Goal: Task Accomplishment & Management: Manage account settings

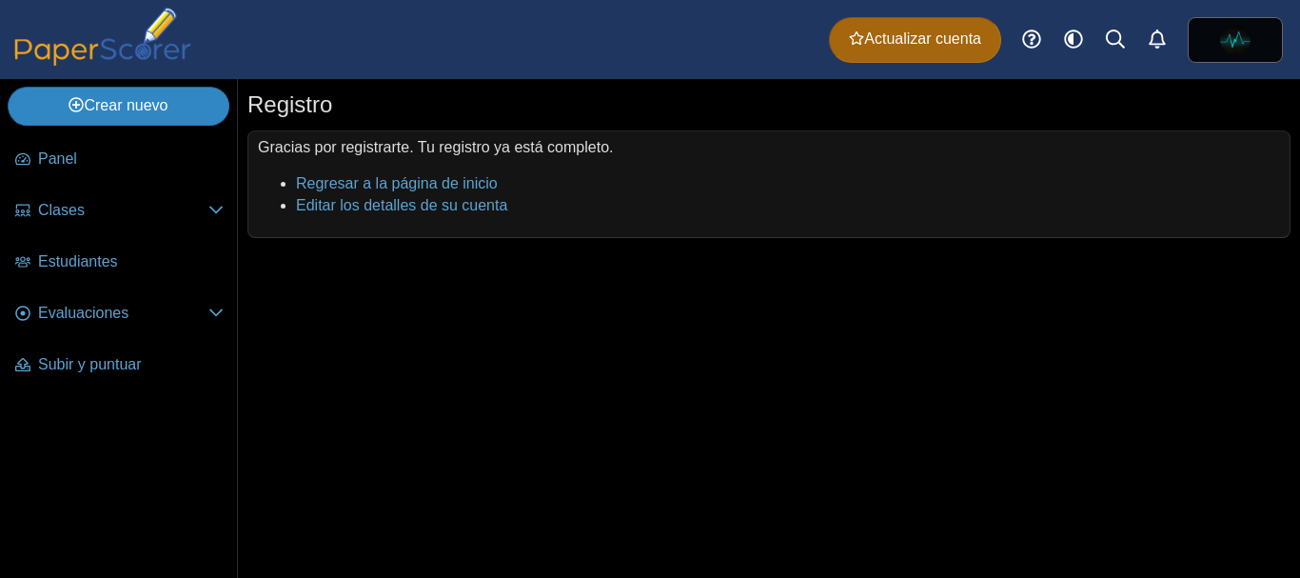
click at [134, 102] on font "Crear nuevo" at bounding box center [126, 105] width 84 height 16
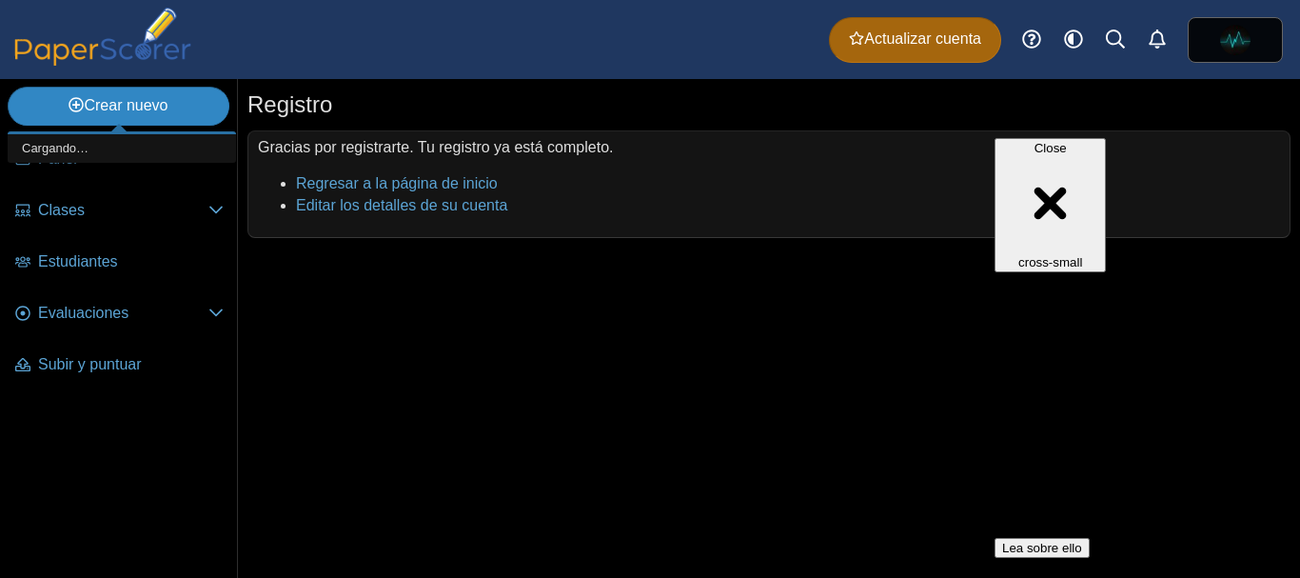
scroll to position [105, 0]
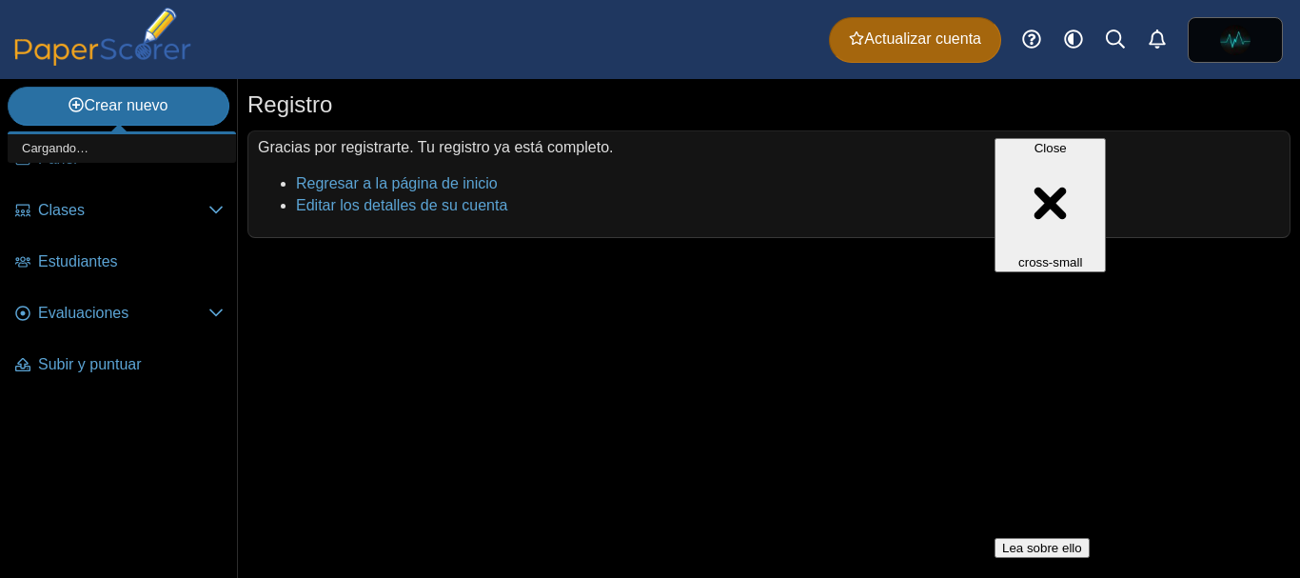
click at [722, 100] on div "Registro" at bounding box center [768, 107] width 1043 height 37
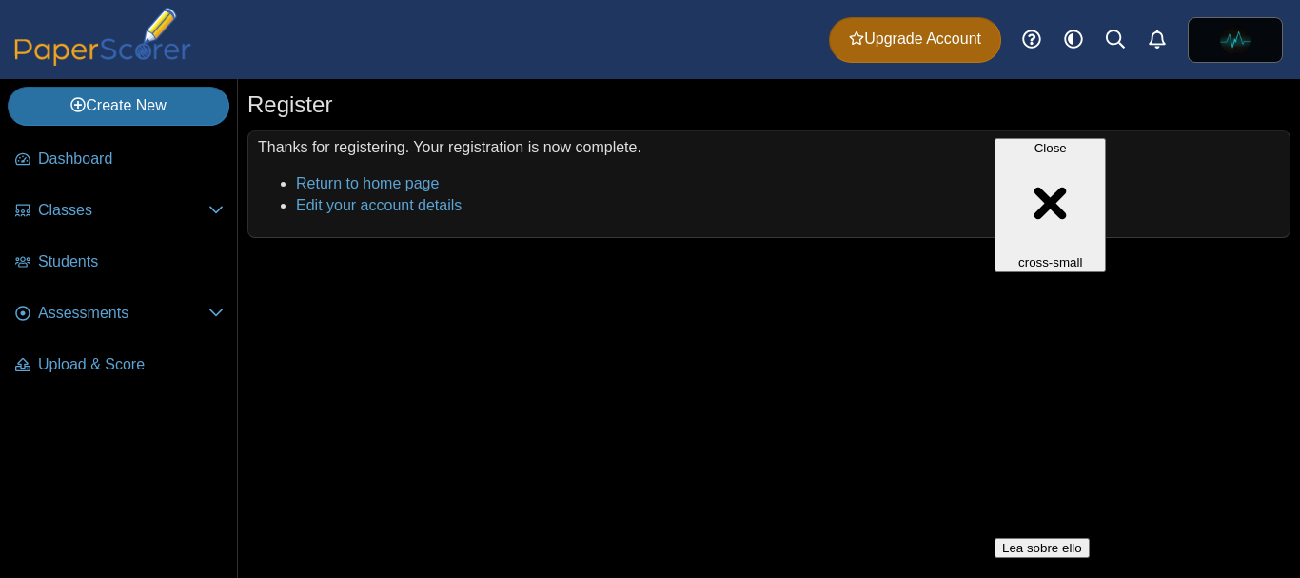
scroll to position [22, 0]
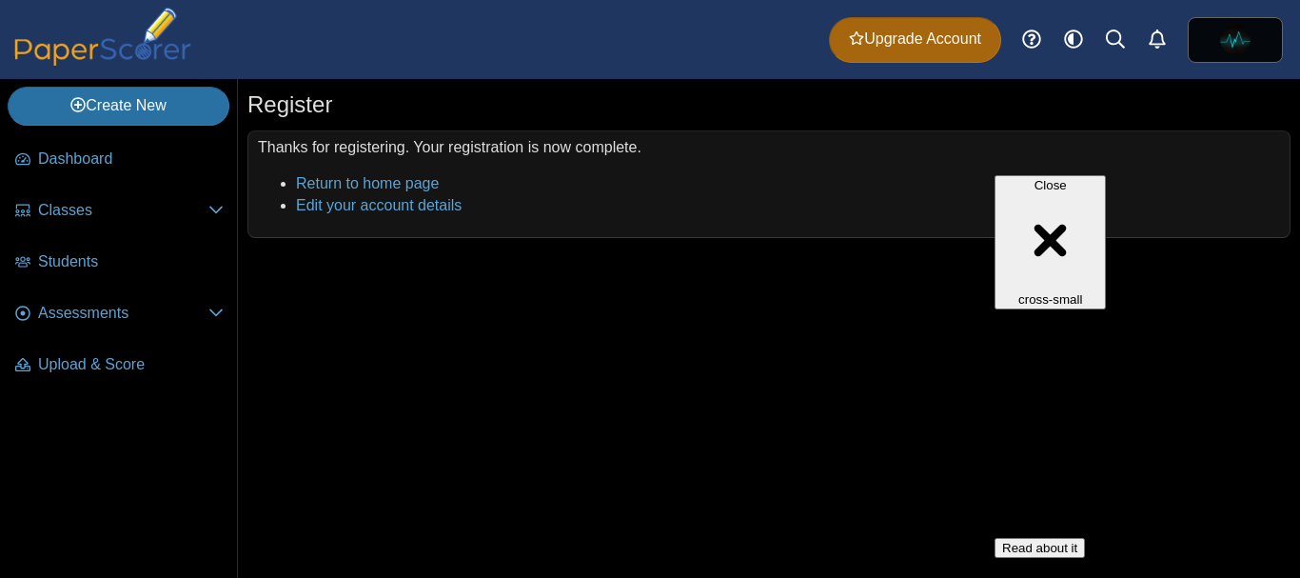
click at [853, 315] on div "Register Thanks for registering. Your registration is now complete. Return to h…" at bounding box center [769, 328] width 1062 height 499
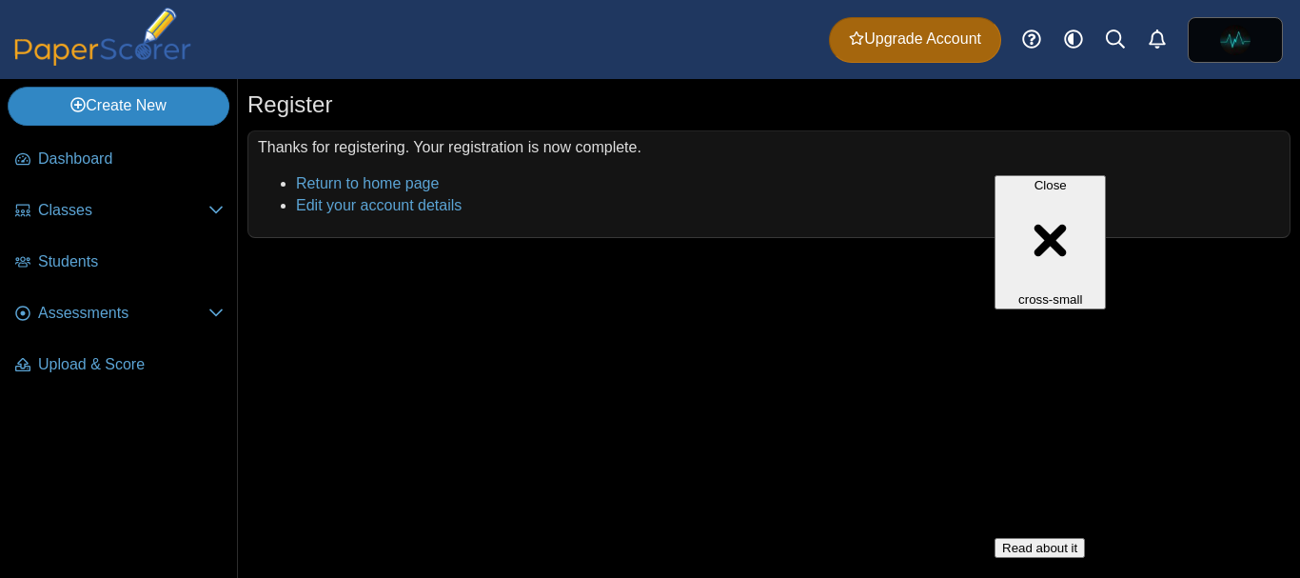
click at [170, 112] on link "Create New" at bounding box center [119, 106] width 222 height 38
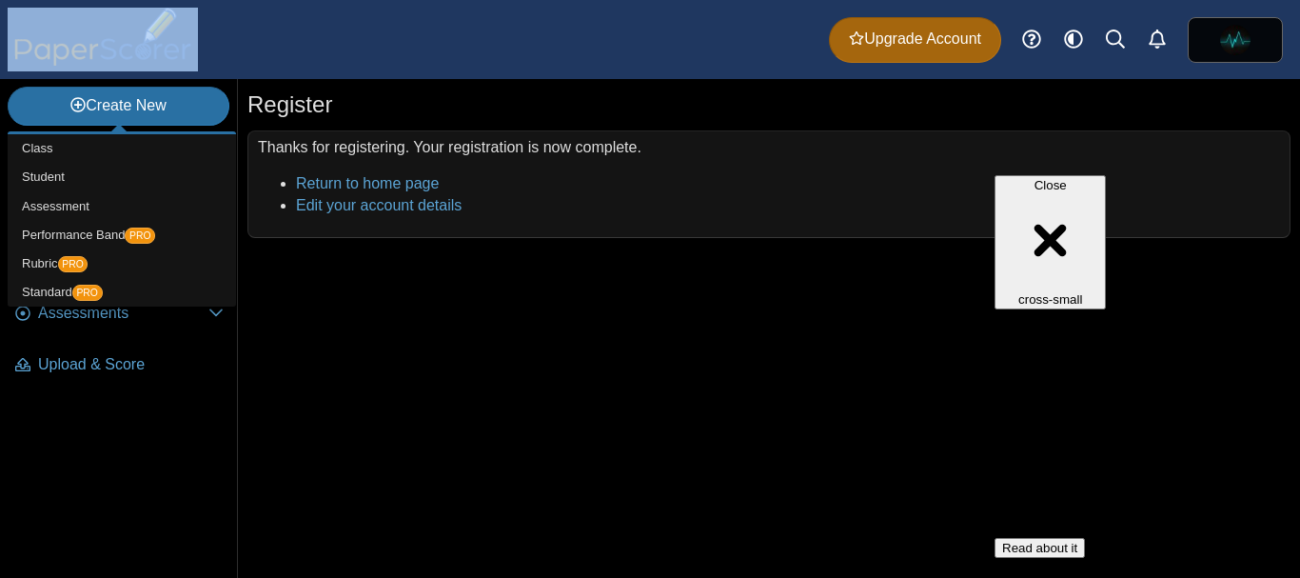
drag, startPoint x: 232, startPoint y: 58, endPoint x: 31, endPoint y: 36, distance: 202.0
click at [31, 36] on div "Dashboard Classes Archived classes Students Assessments" at bounding box center [650, 39] width 1300 height 79
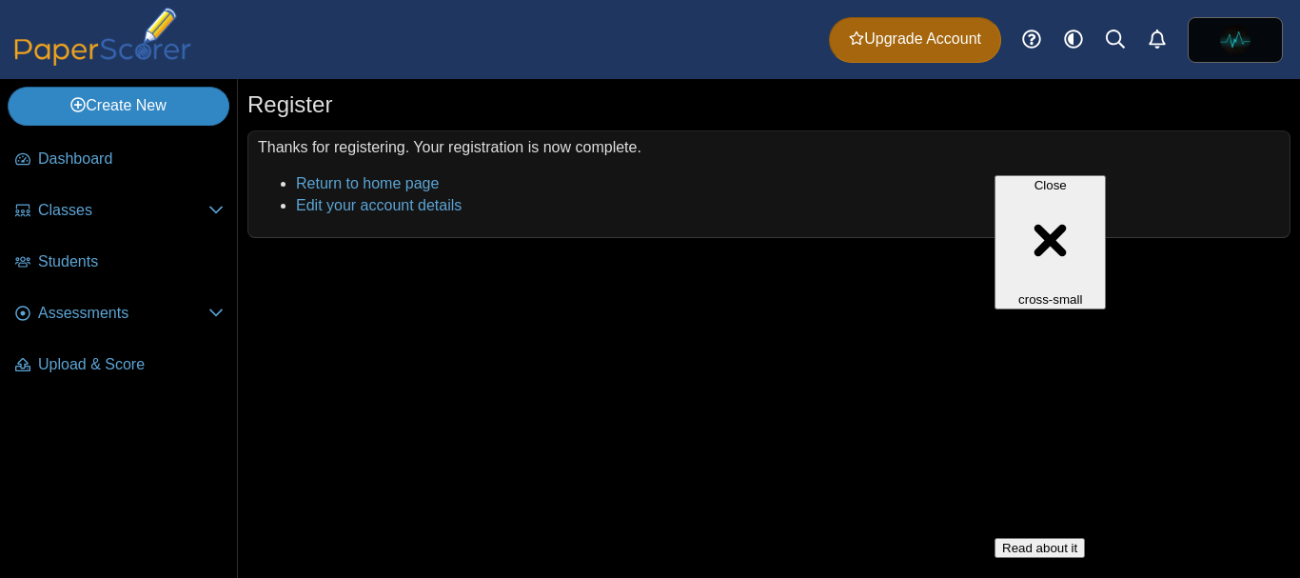
click at [132, 100] on link "Create New" at bounding box center [119, 106] width 222 height 38
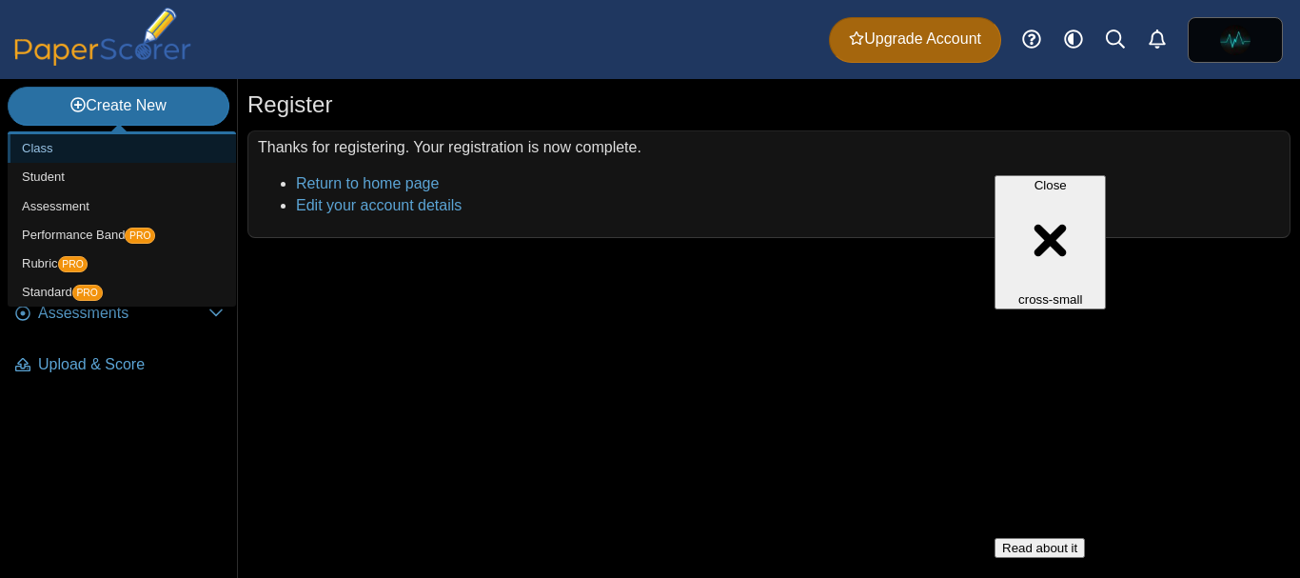
click at [88, 155] on link "Class" at bounding box center [122, 148] width 228 height 29
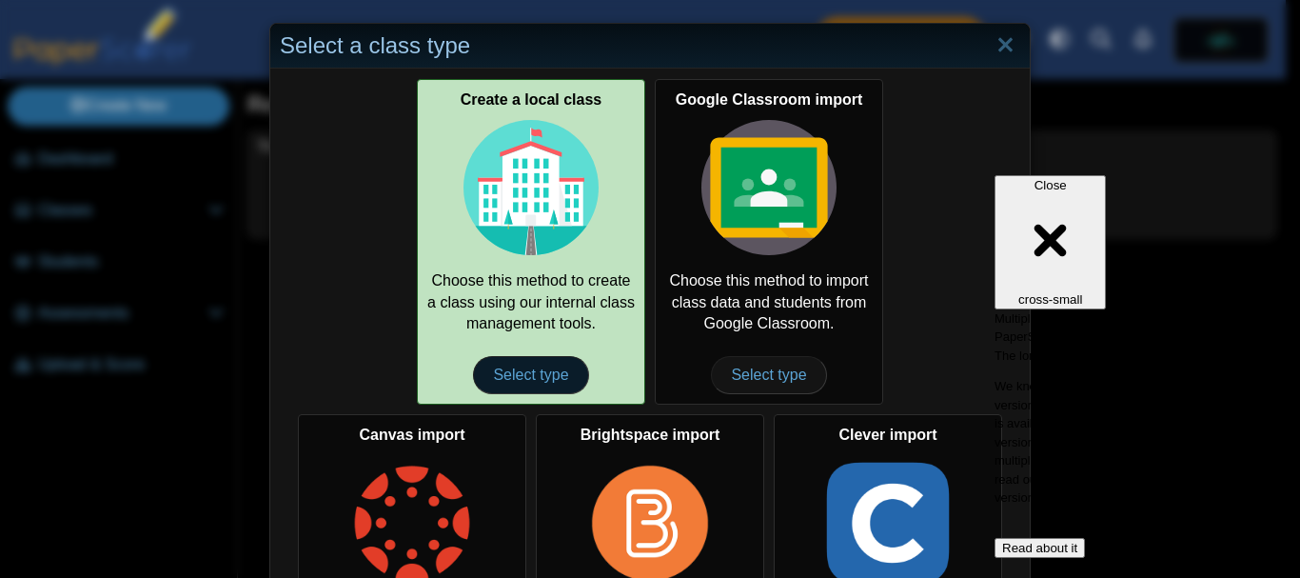
click at [536, 374] on span "Select type" at bounding box center [530, 375] width 115 height 38
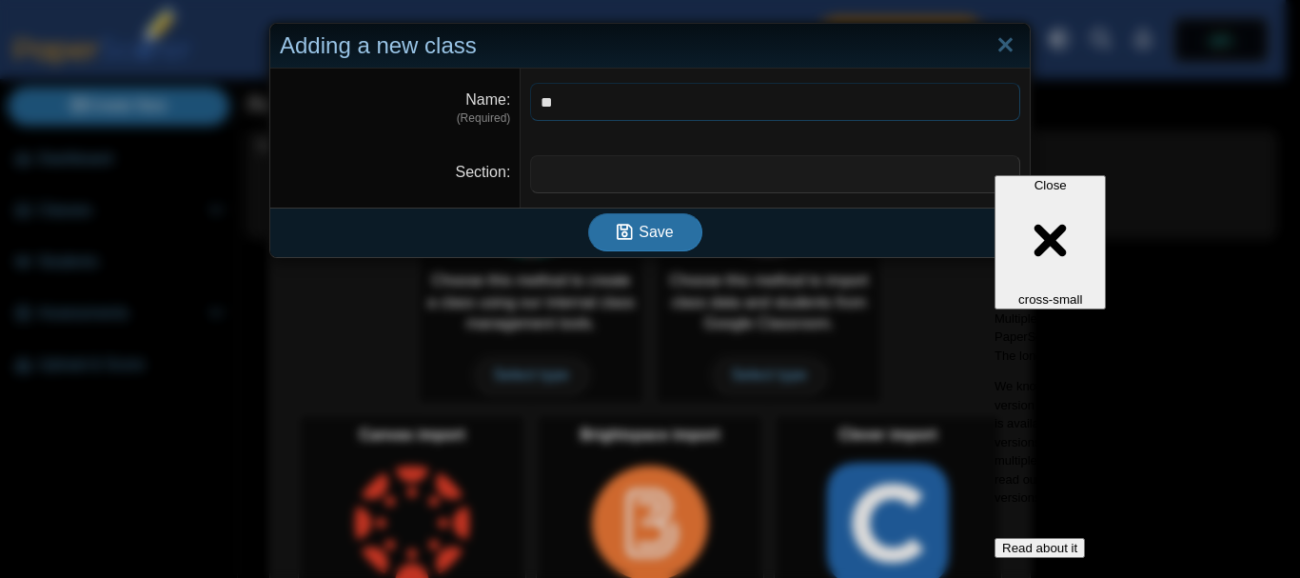
type input "**"
click at [611, 178] on input "Section" at bounding box center [775, 174] width 490 height 38
type input "*****"
click at [654, 239] on span "Save" at bounding box center [656, 232] width 34 height 16
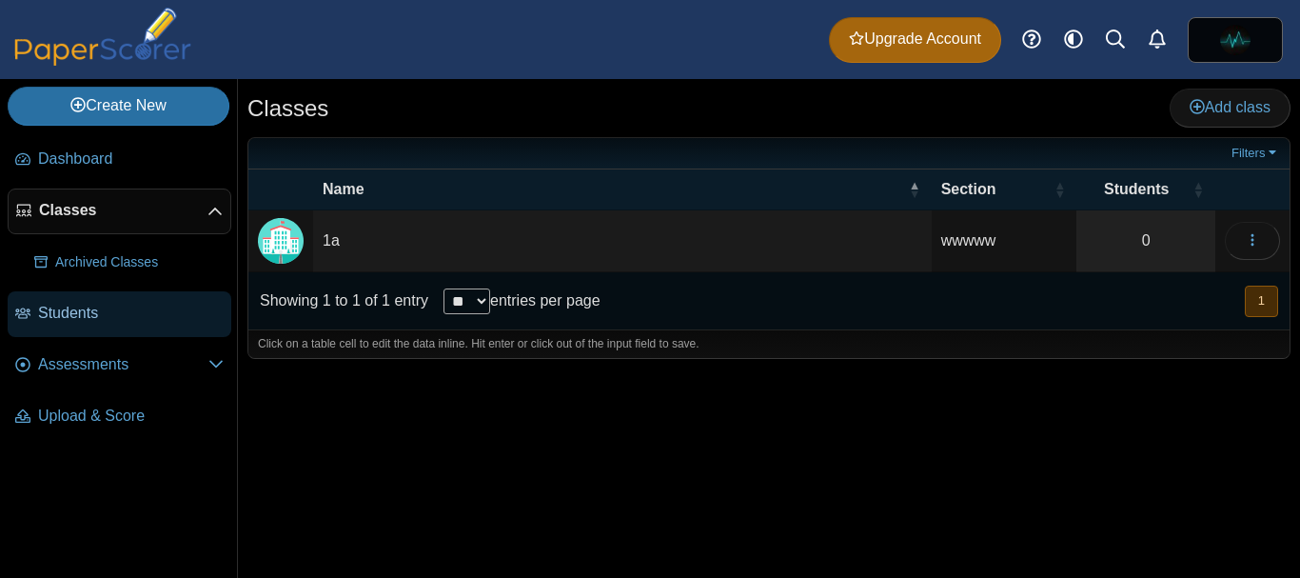
click at [103, 317] on span "Students" at bounding box center [131, 313] width 186 height 21
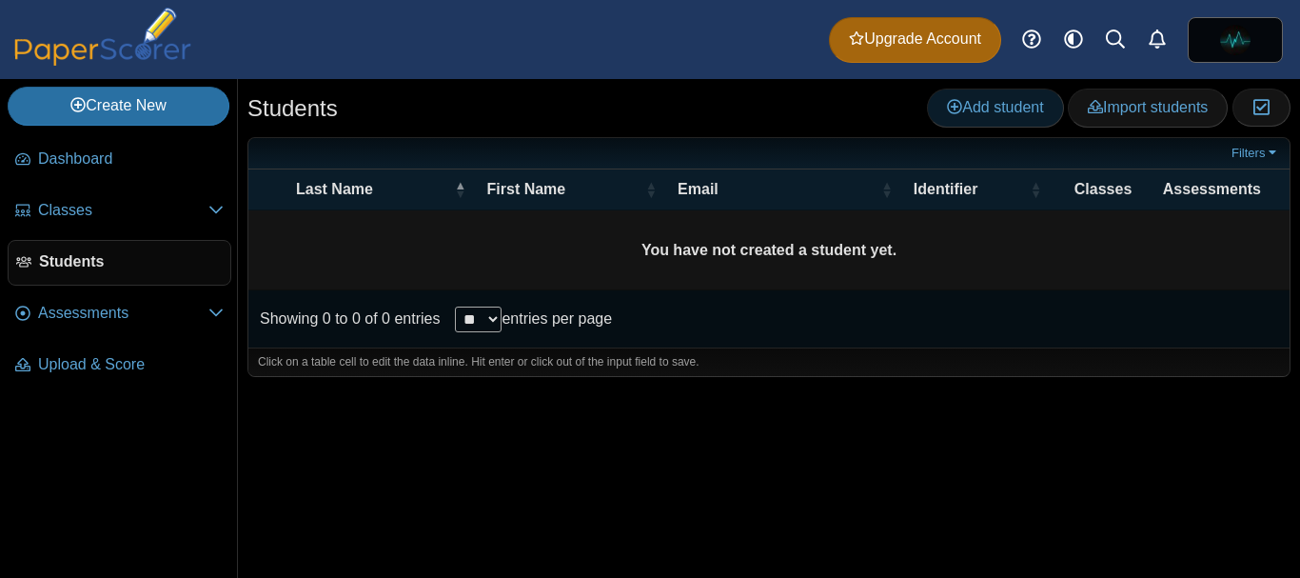
click at [1007, 99] on span "Add student" at bounding box center [995, 107] width 96 height 16
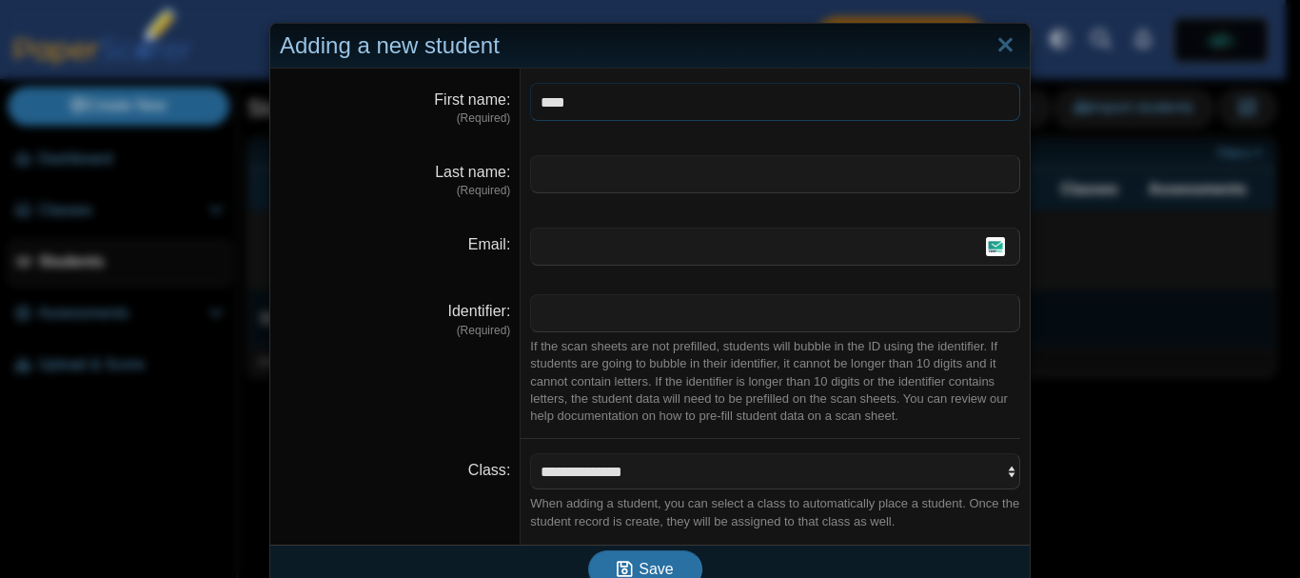
type input "****"
click at [581, 180] on input "Last name" at bounding box center [775, 174] width 490 height 38
type input "*******"
click at [606, 242] on input "Email" at bounding box center [775, 246] width 490 height 38
click at [487, 266] on dt "Email" at bounding box center [395, 246] width 250 height 67
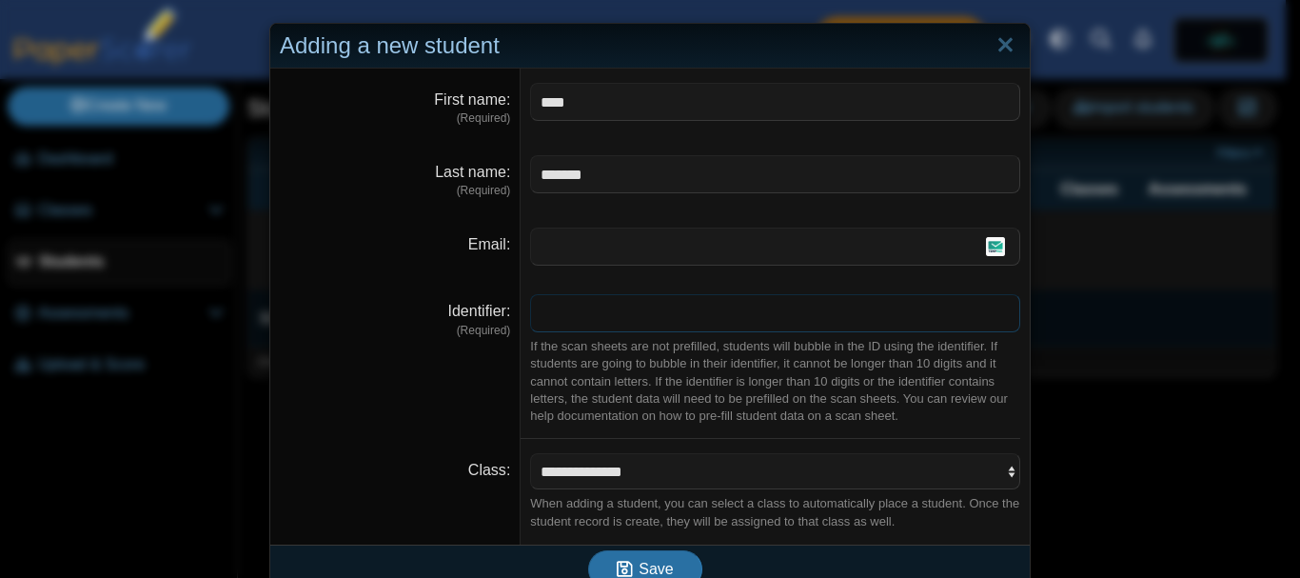
click at [596, 311] on input "Identifier" at bounding box center [775, 313] width 490 height 38
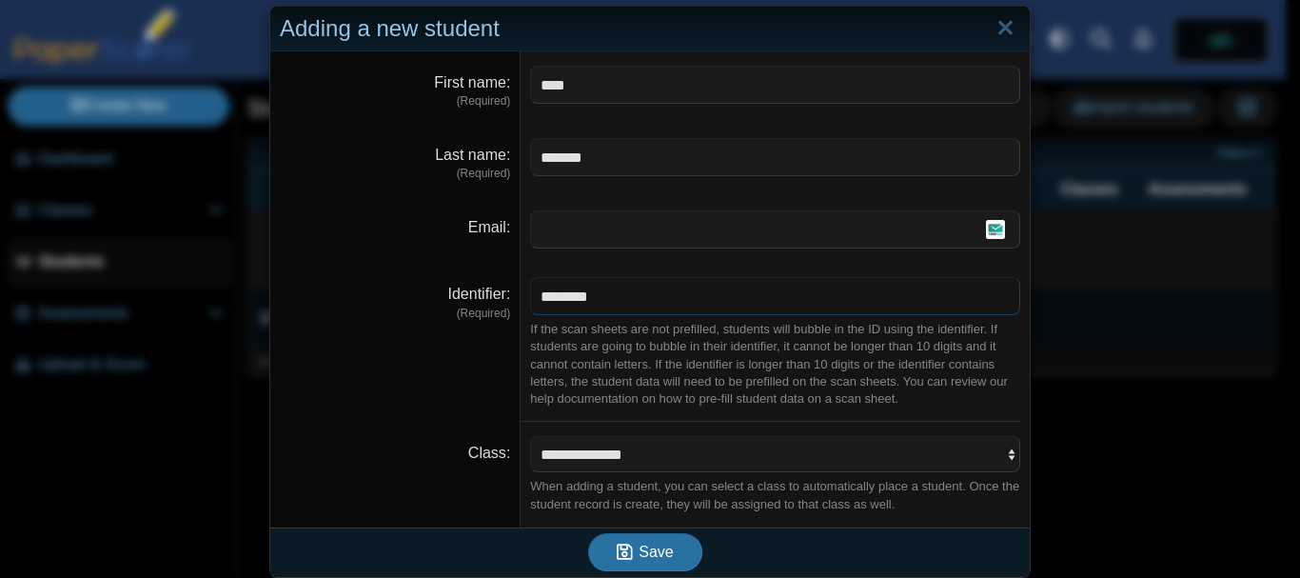
scroll to position [27, 0]
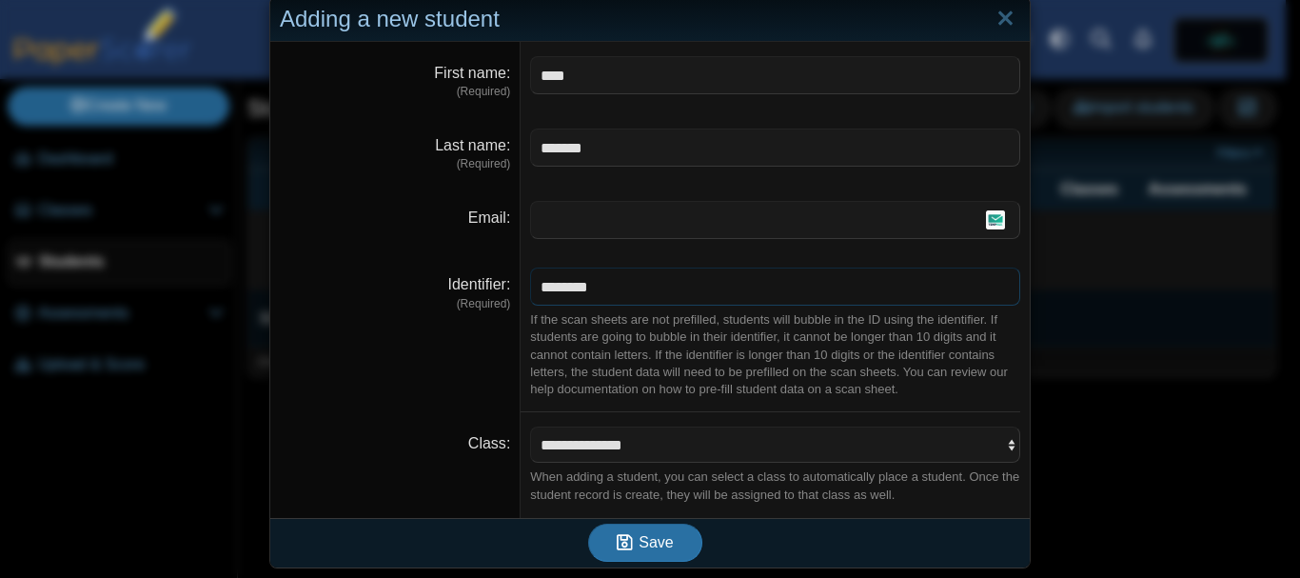
type input "********"
click at [642, 446] on select "**********" at bounding box center [775, 444] width 490 height 36
click at [623, 440] on select "**********" at bounding box center [775, 444] width 490 height 36
select select "**********"
click at [530, 426] on select "**********" at bounding box center [775, 444] width 490 height 36
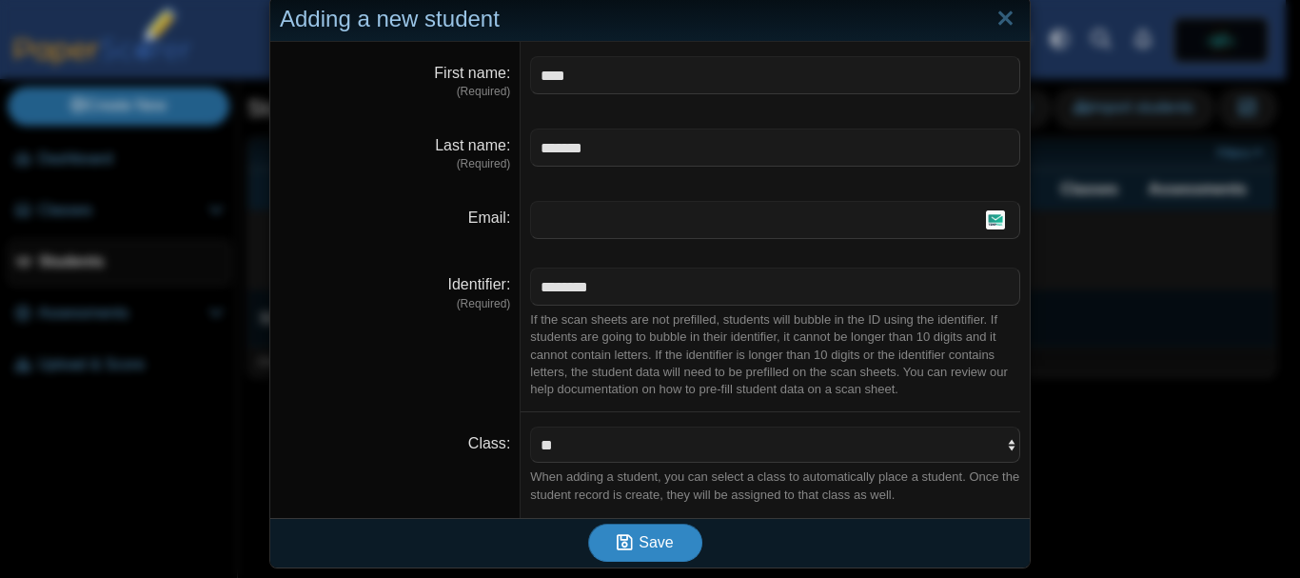
click at [639, 546] on span "Save" at bounding box center [656, 542] width 34 height 16
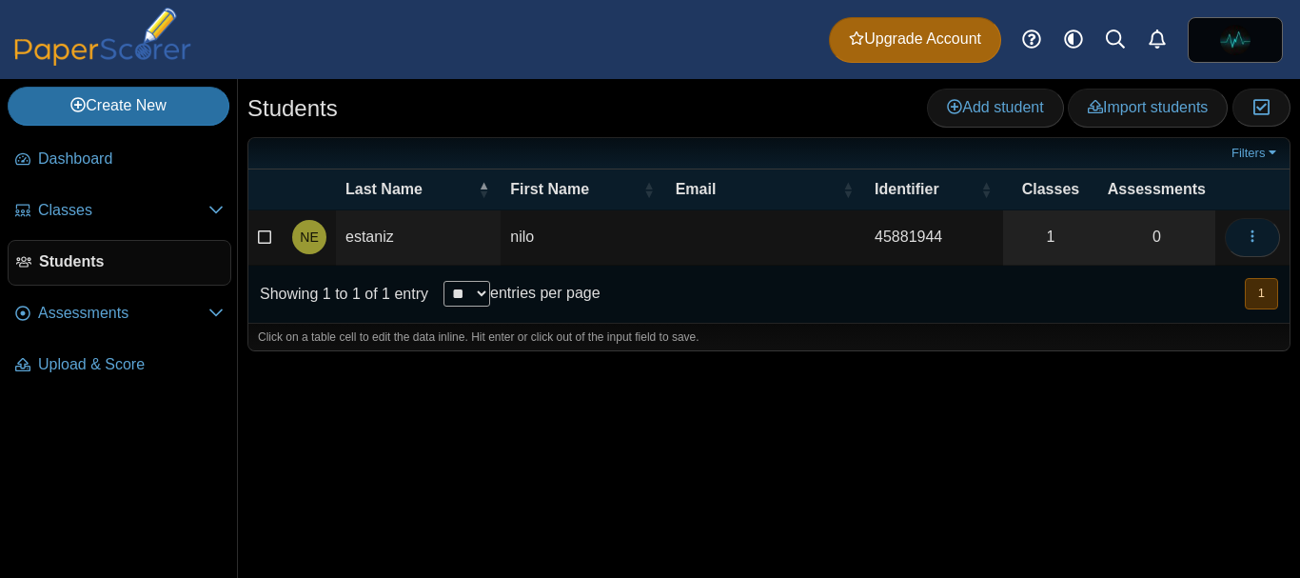
click at [1252, 242] on use "button" at bounding box center [1252, 236] width 3 height 12
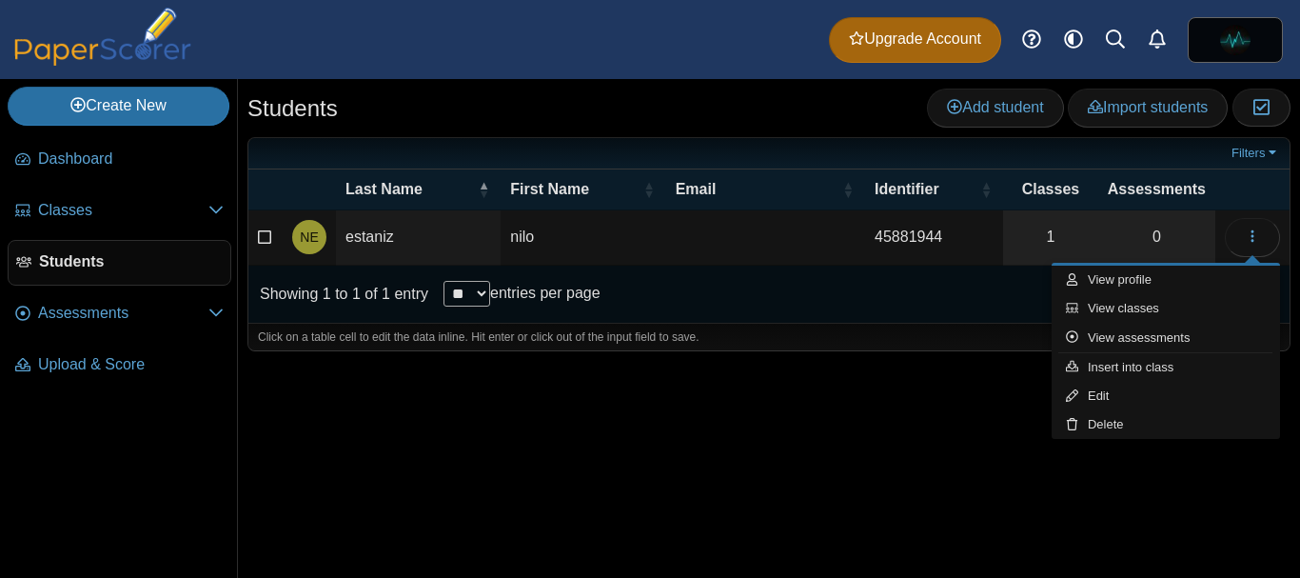
click at [936, 436] on div "Students Add student Import students Moderation 0" at bounding box center [769, 328] width 1062 height 499
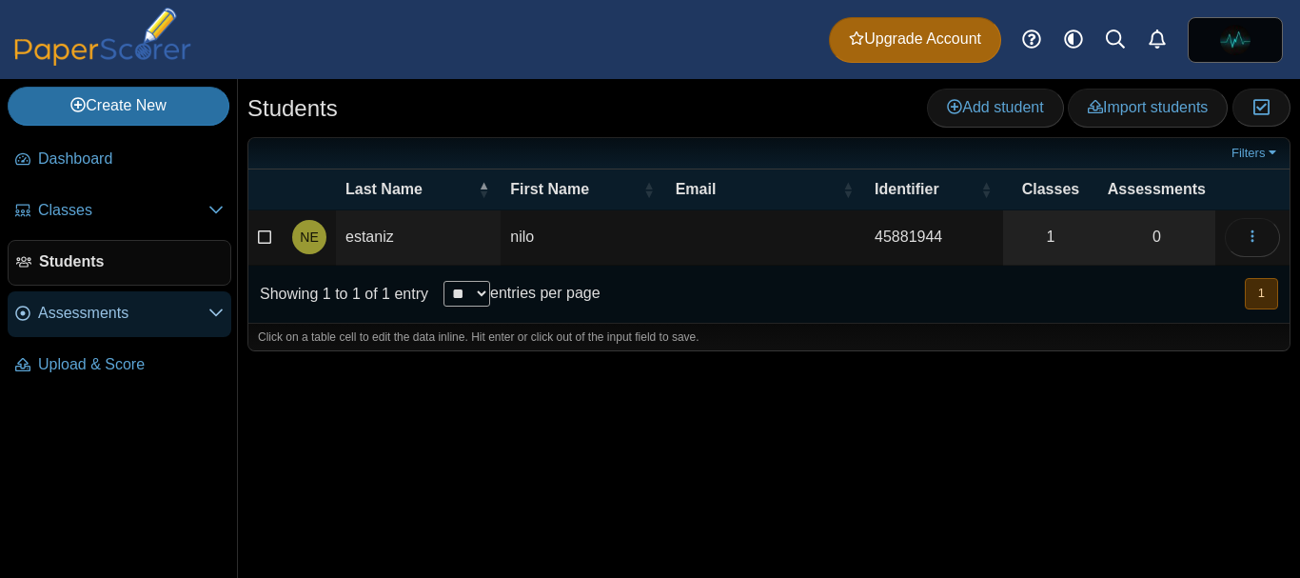
click at [101, 321] on span "Assessments" at bounding box center [123, 313] width 170 height 21
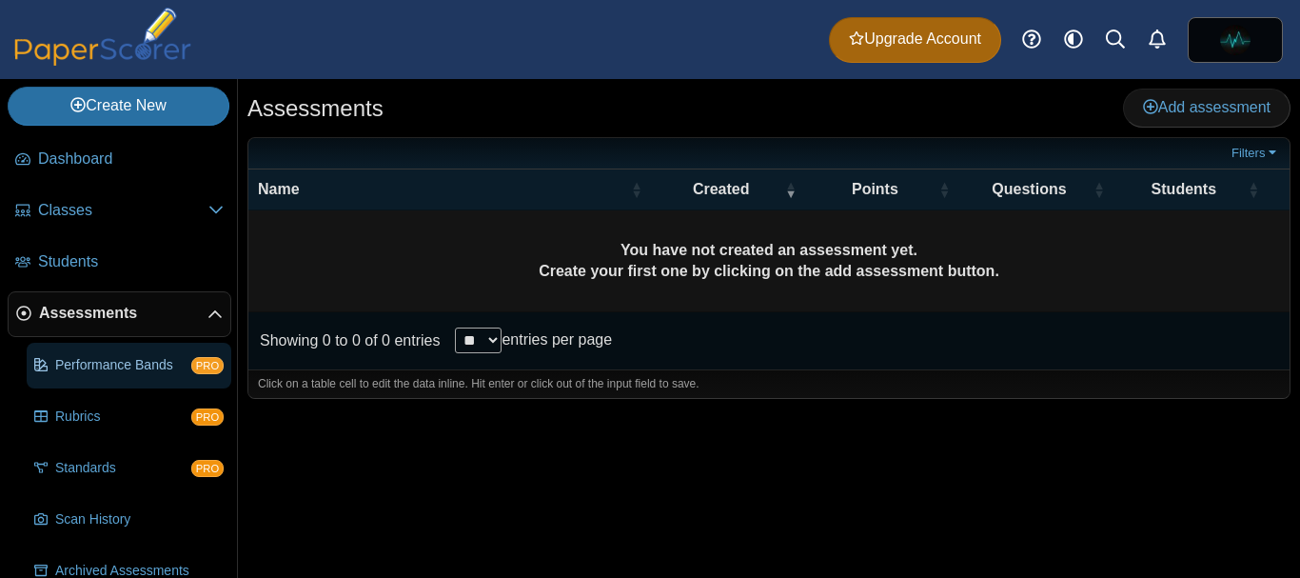
click at [124, 374] on link "Performance Bands PRO" at bounding box center [129, 366] width 205 height 46
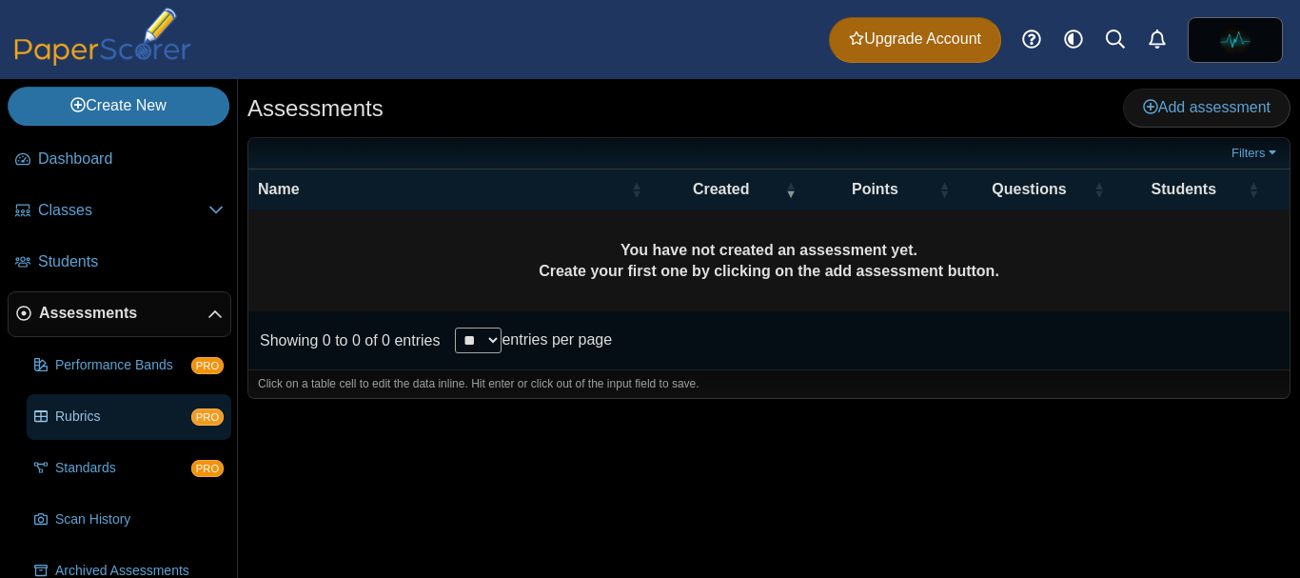
click at [79, 424] on span "Rubrics" at bounding box center [123, 416] width 136 height 19
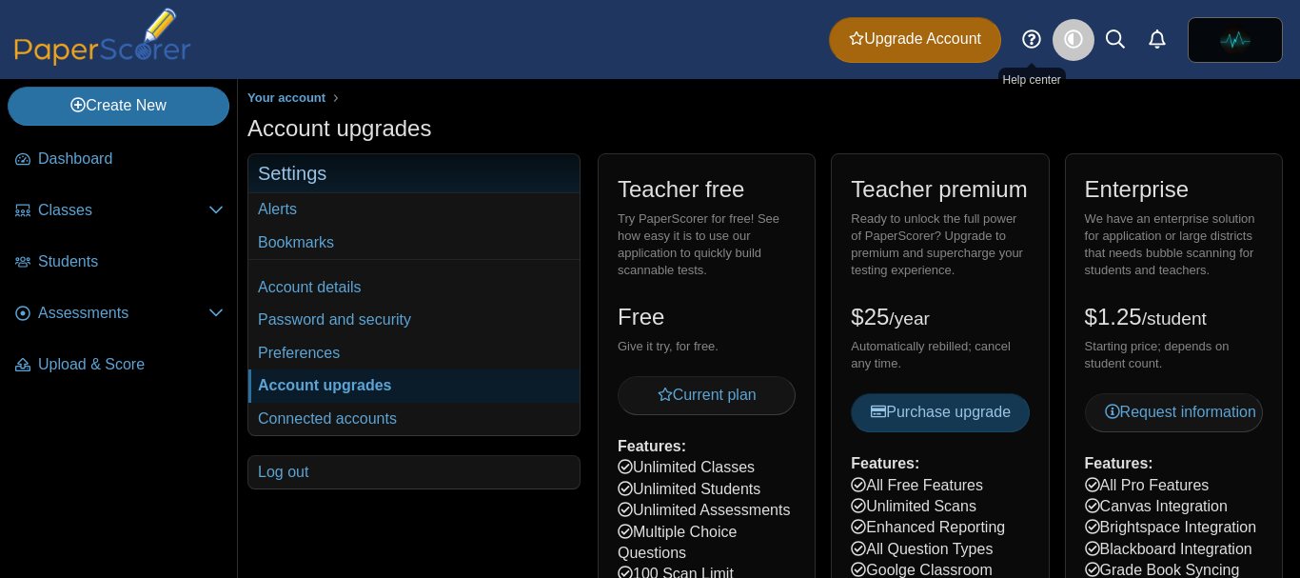
click at [1072, 39] on use at bounding box center [1073, 39] width 18 height 18
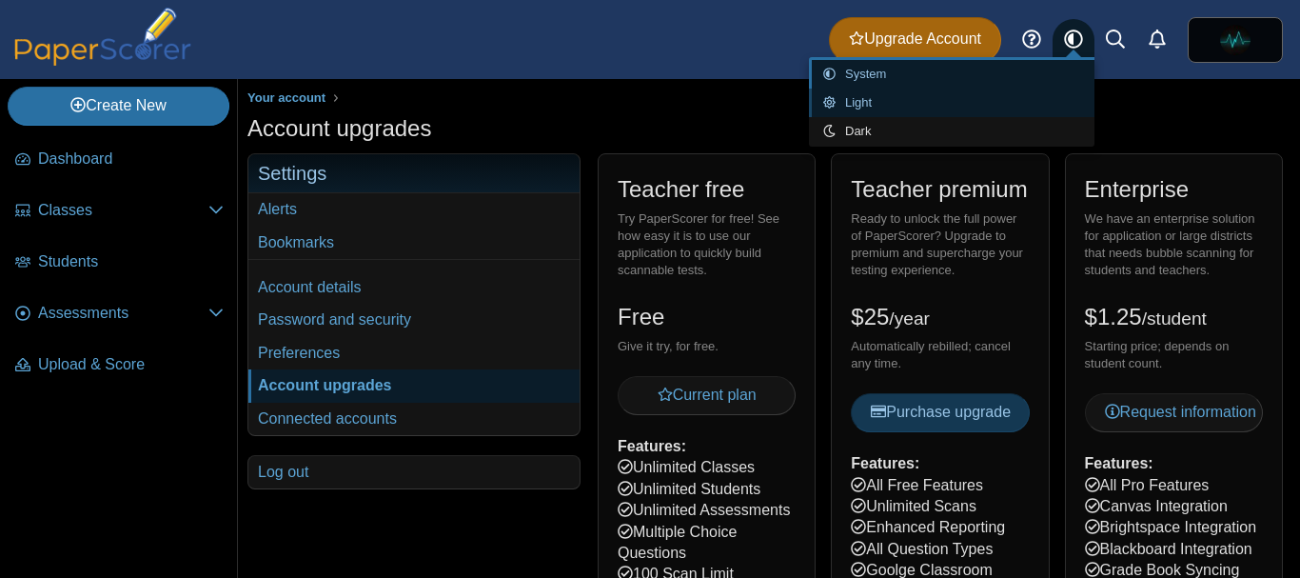
click at [897, 102] on link "Light" at bounding box center [952, 103] width 286 height 29
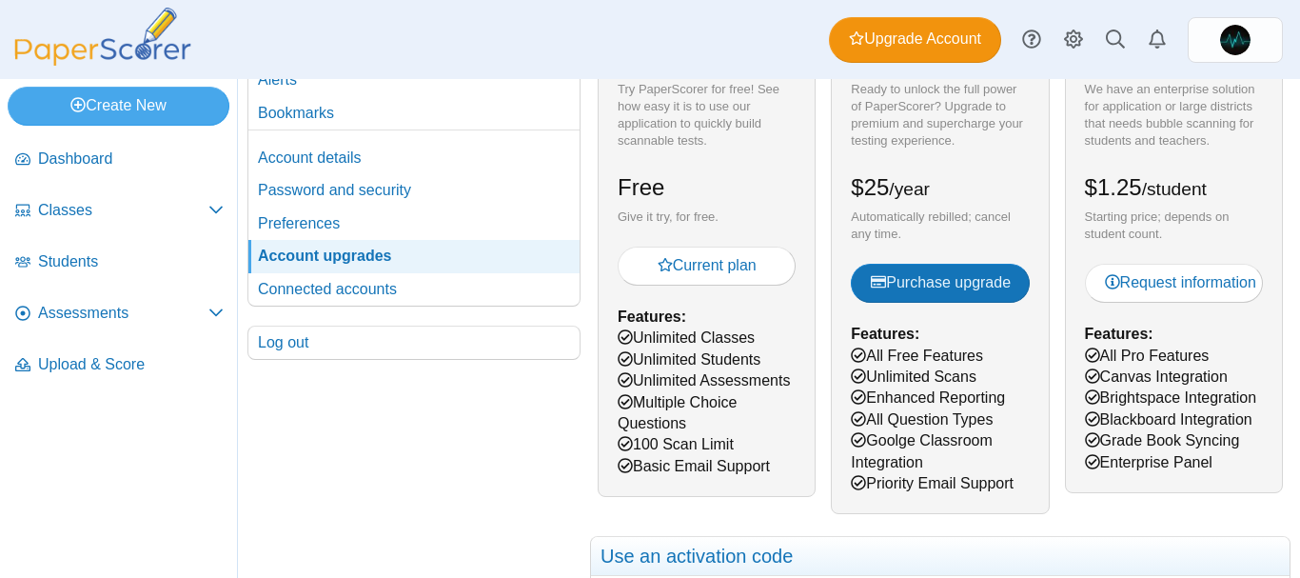
scroll to position [95, 0]
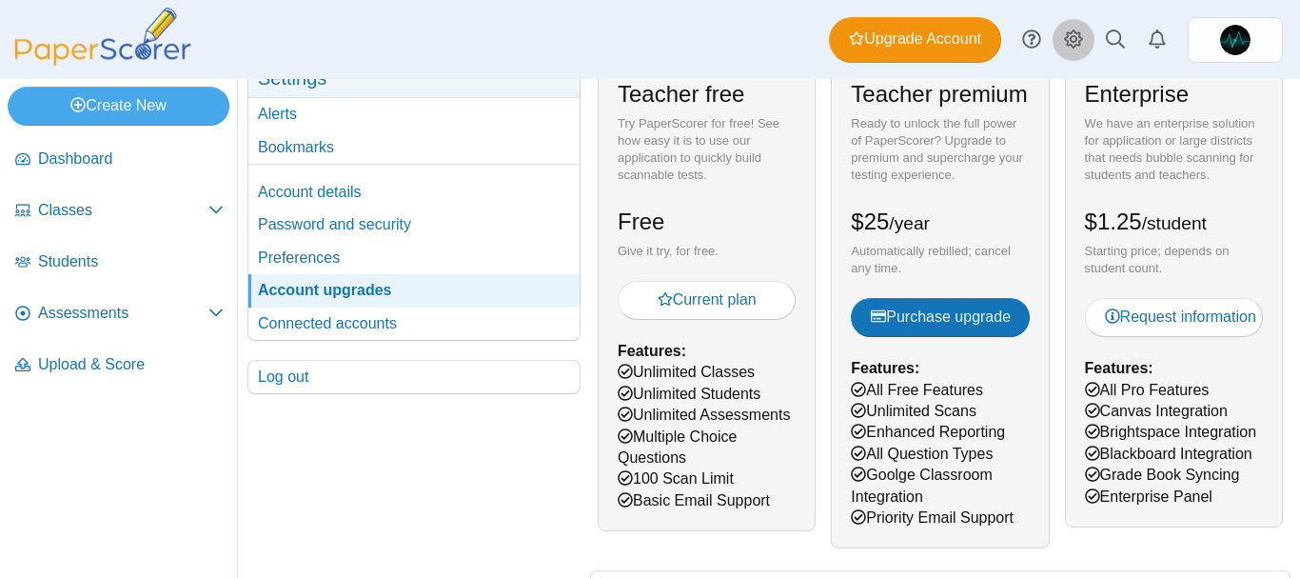
click at [1080, 46] on use at bounding box center [1073, 39] width 19 height 19
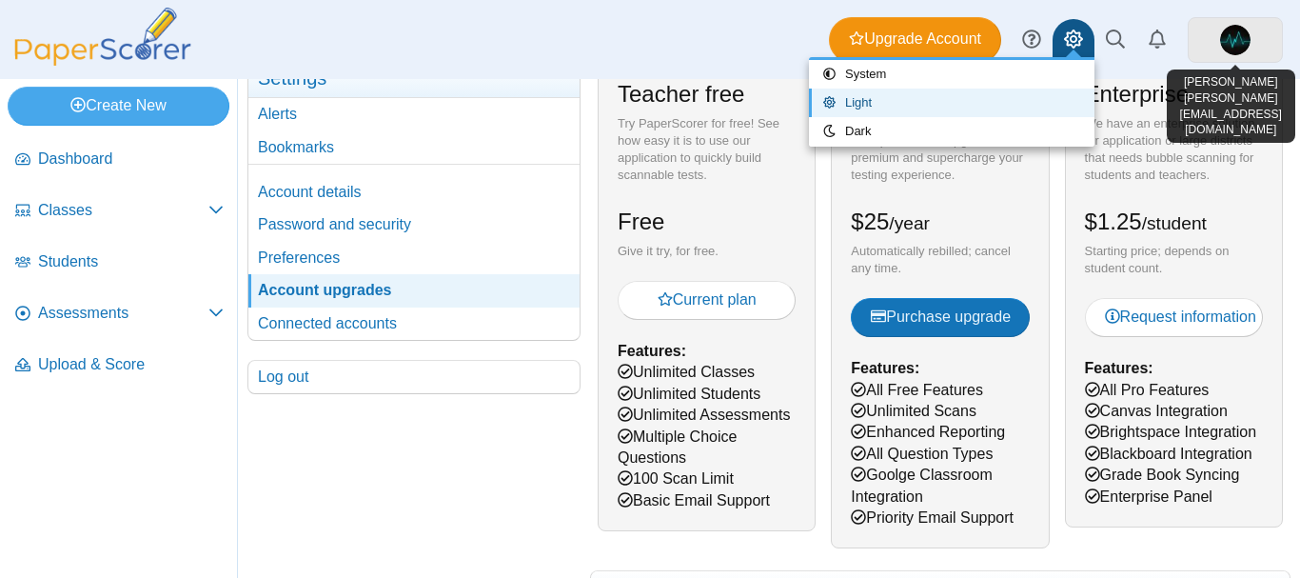
click at [1240, 44] on img at bounding box center [1235, 40] width 30 height 30
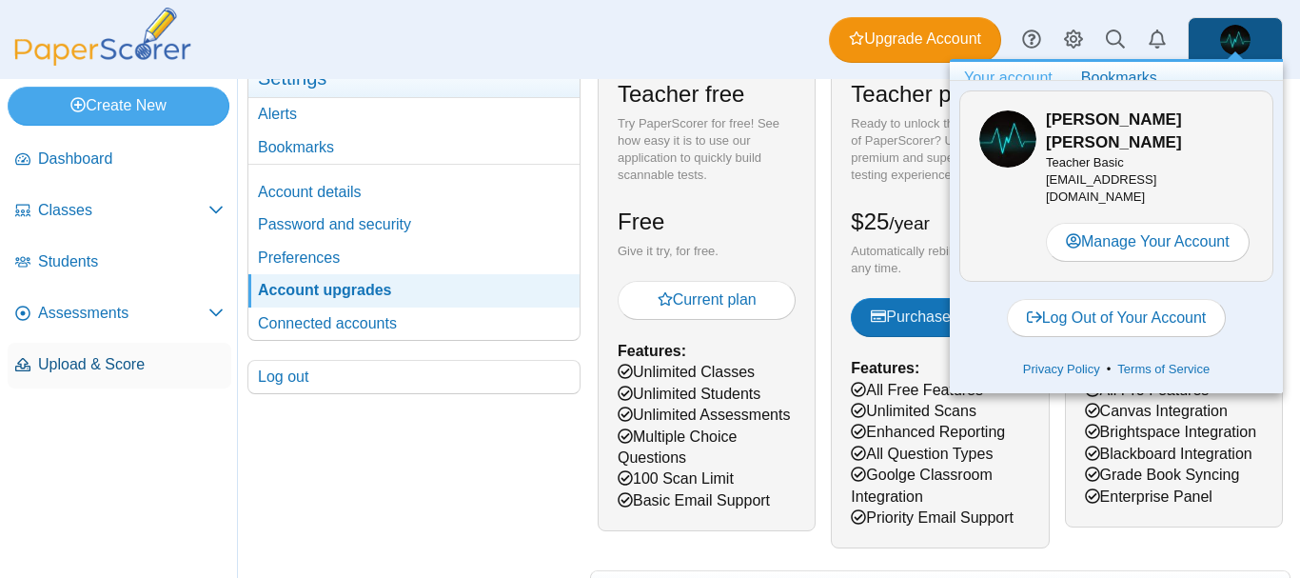
click at [178, 359] on span "Upload & Score" at bounding box center [131, 364] width 186 height 21
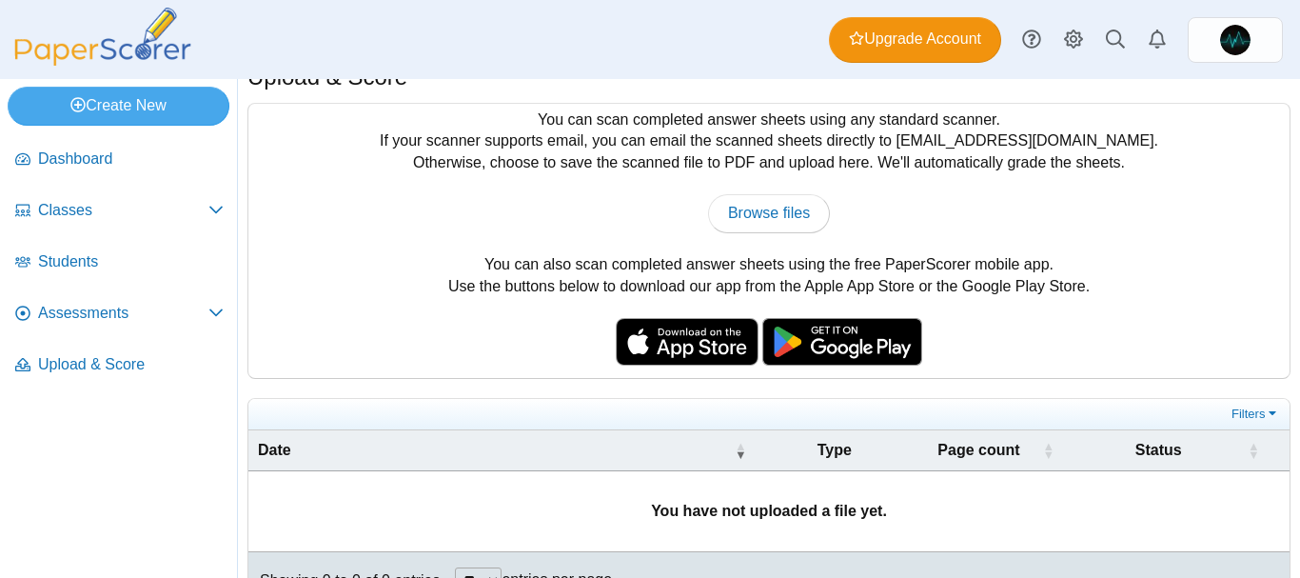
scroll to position [76, 0]
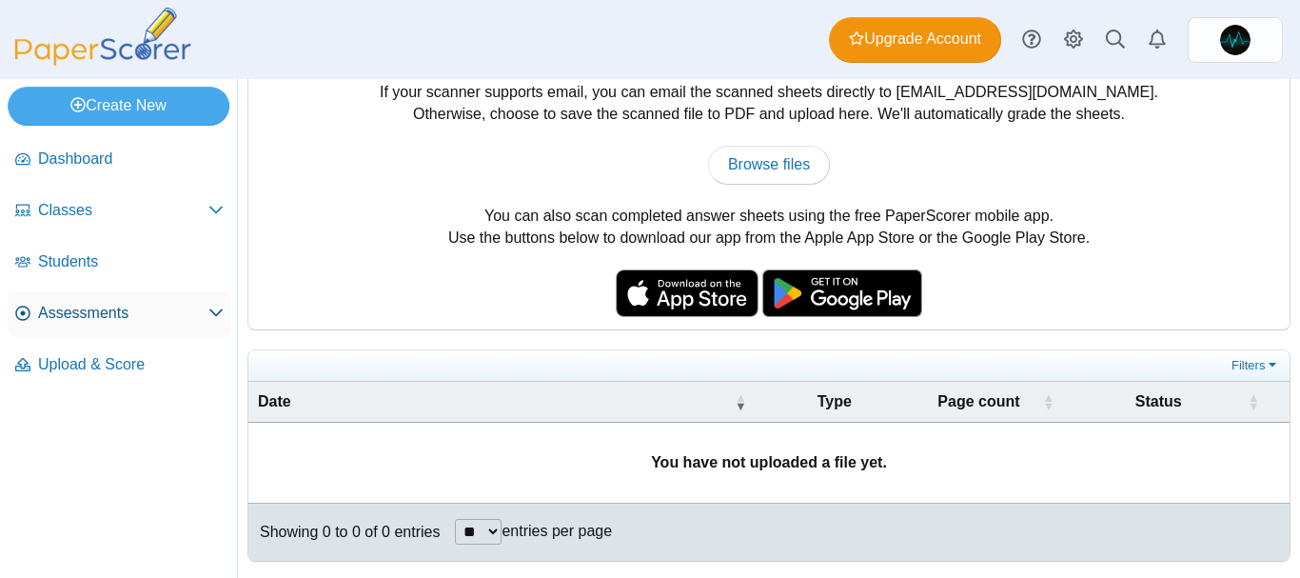
click at [188, 321] on span "Assessments" at bounding box center [123, 313] width 170 height 21
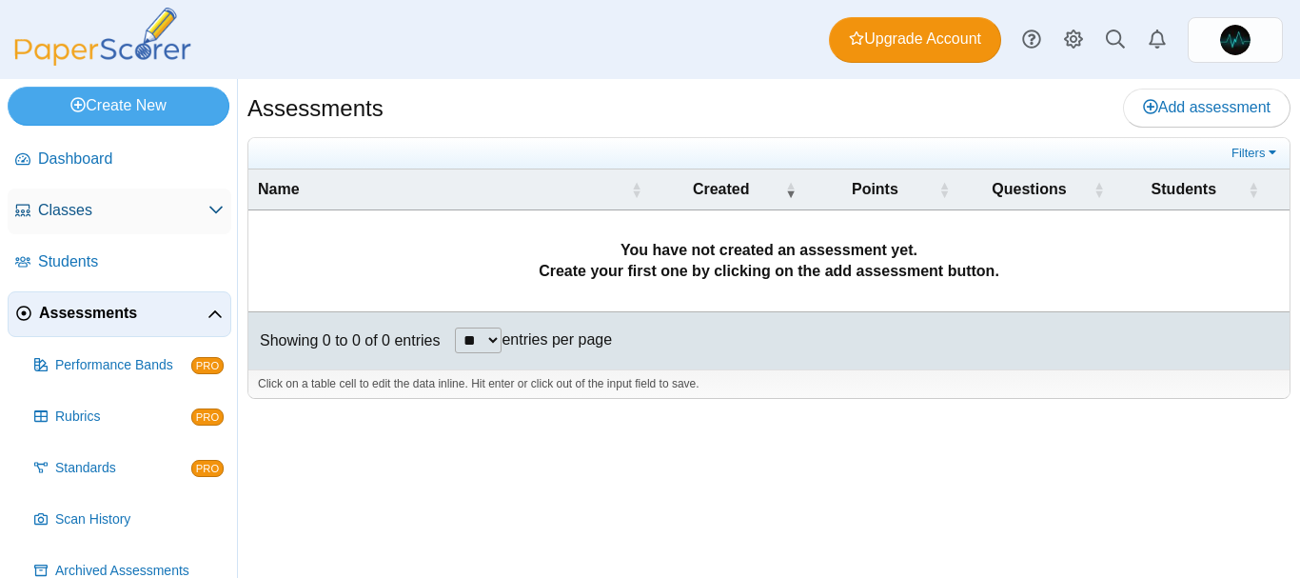
click at [194, 213] on span "Classes" at bounding box center [123, 210] width 170 height 21
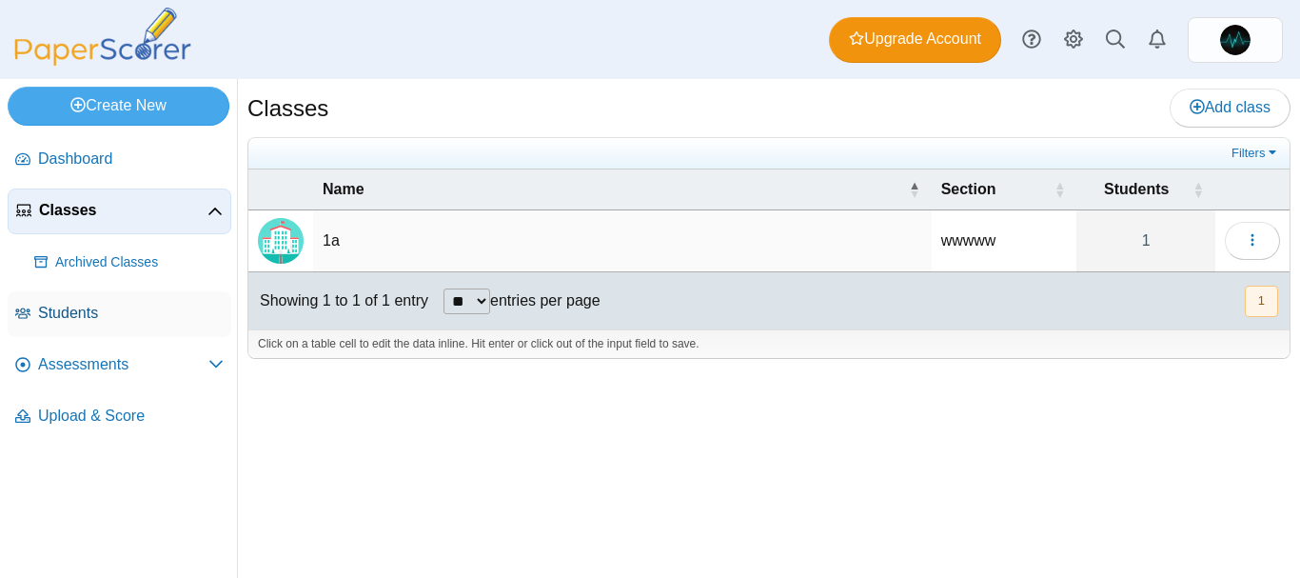
click at [109, 324] on link "Students" at bounding box center [120, 314] width 224 height 46
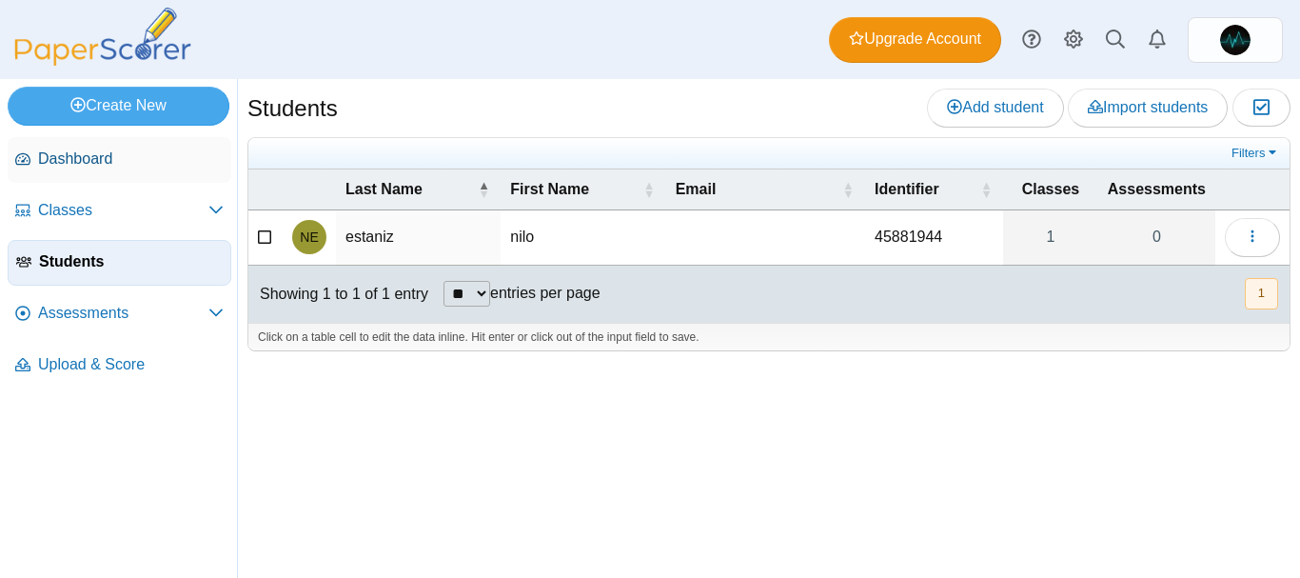
drag, startPoint x: 0, startPoint y: 0, endPoint x: 106, endPoint y: 158, distance: 190.1
click at [106, 158] on span "Dashboard" at bounding box center [131, 158] width 186 height 21
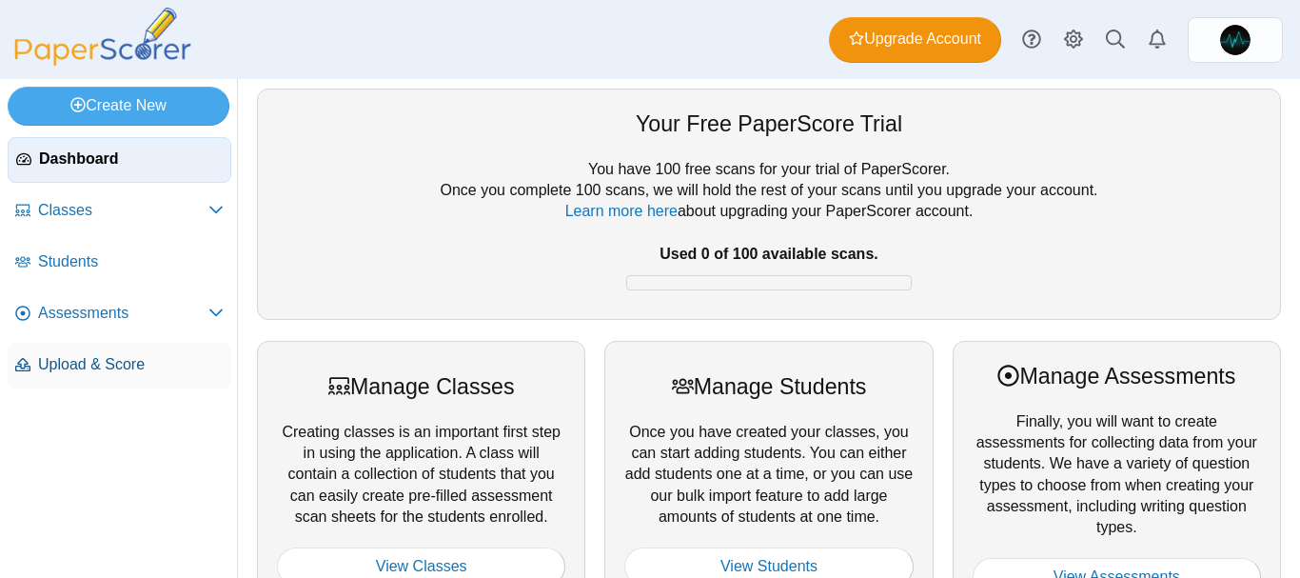
click at [118, 362] on span "Upload & Score" at bounding box center [131, 364] width 186 height 21
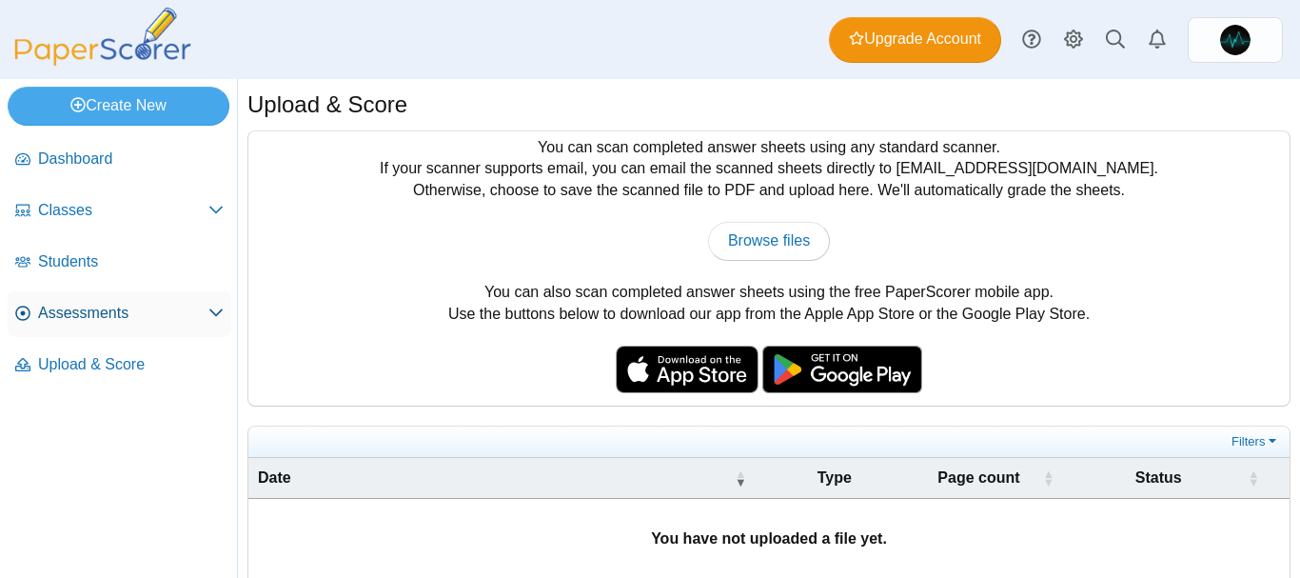
click at [81, 315] on span "Assessments" at bounding box center [123, 313] width 170 height 21
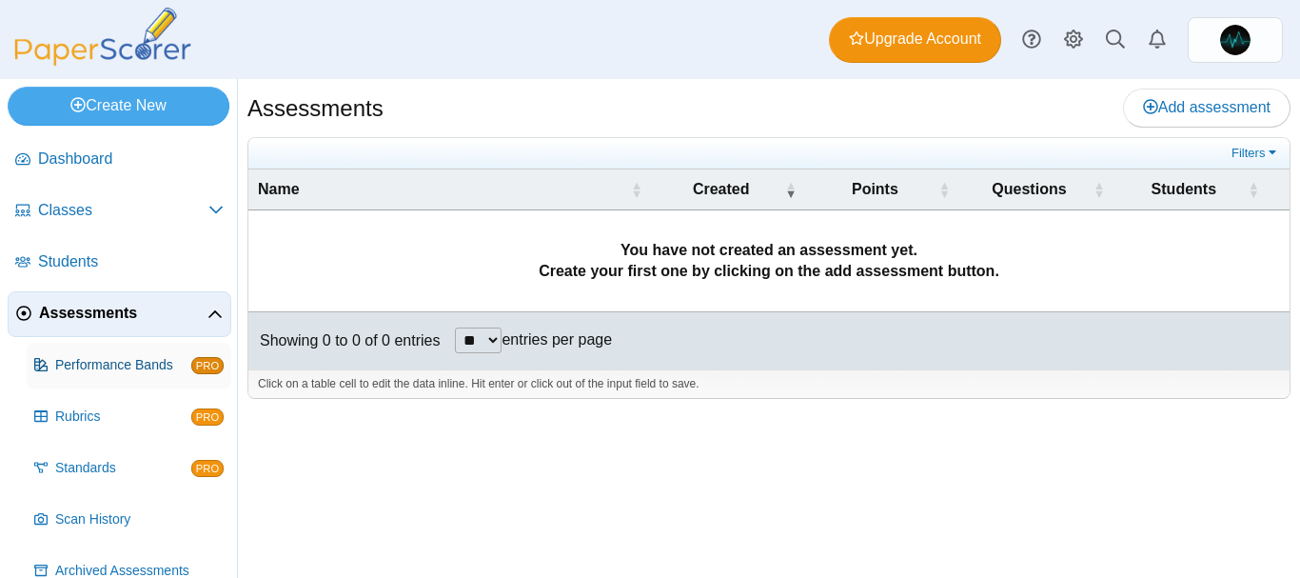
click at [168, 367] on span "Performance Bands" at bounding box center [123, 365] width 136 height 19
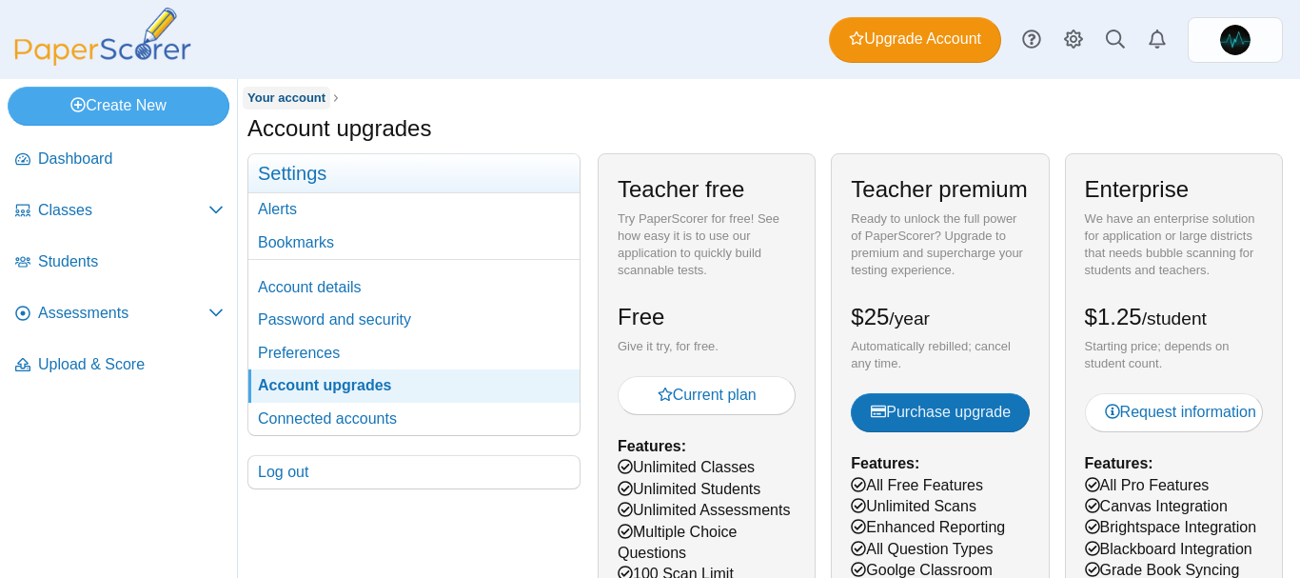
click at [311, 104] on span "Your account" at bounding box center [286, 97] width 78 height 14
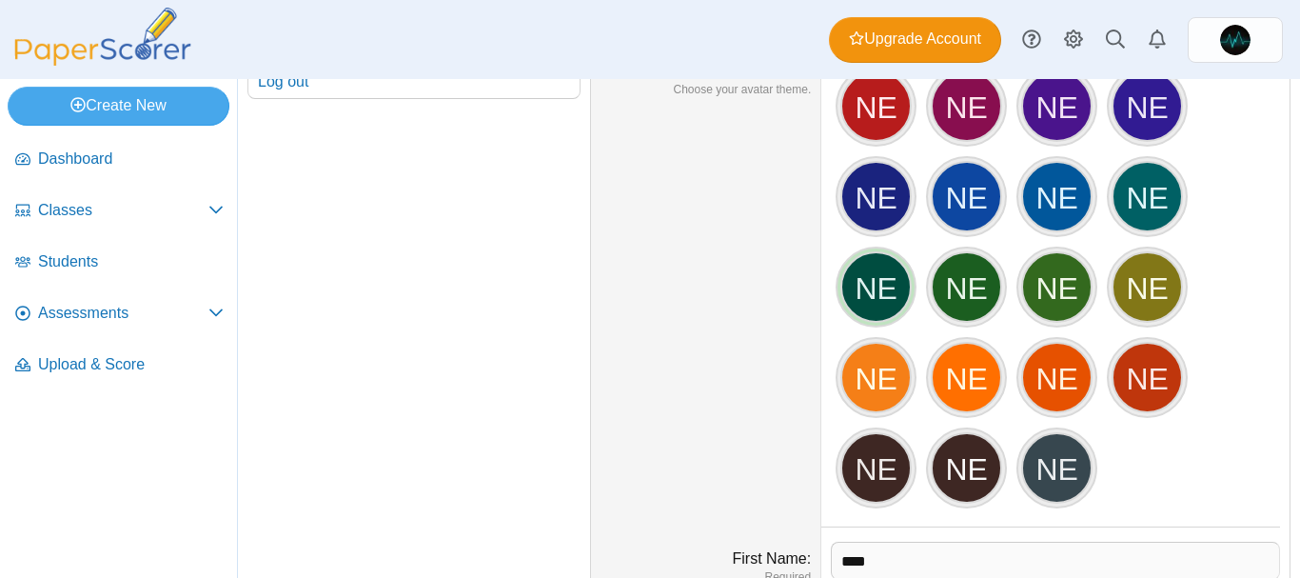
scroll to position [381, 0]
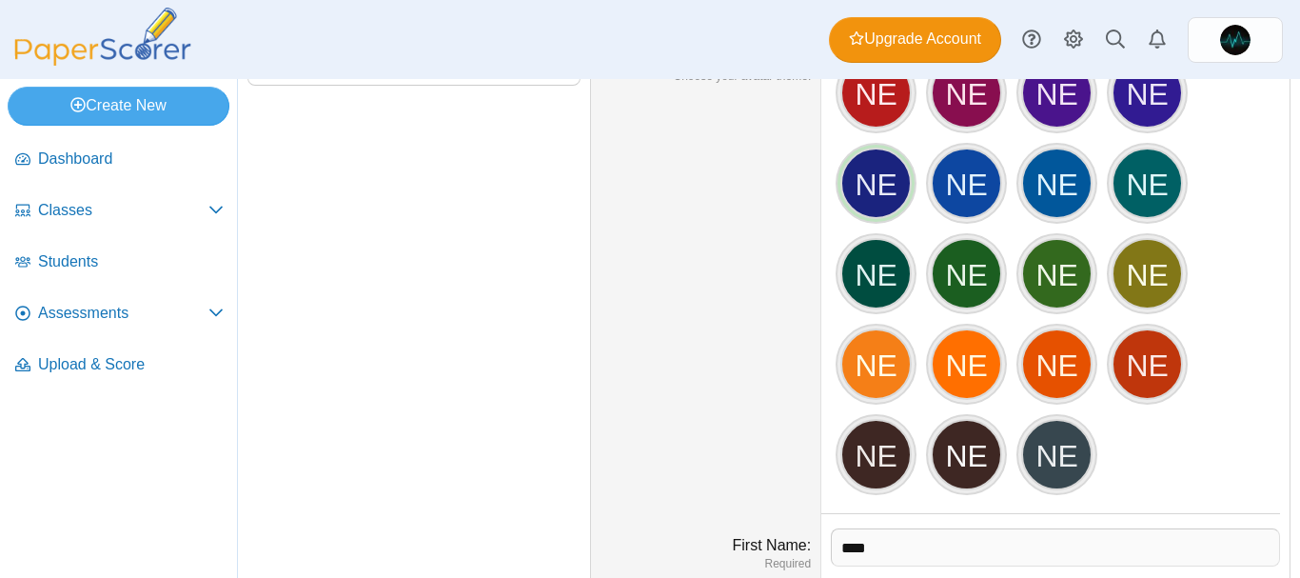
click at [872, 180] on div "NE" at bounding box center [875, 183] width 71 height 71
click at [1215, 40] on link at bounding box center [1235, 40] width 95 height 46
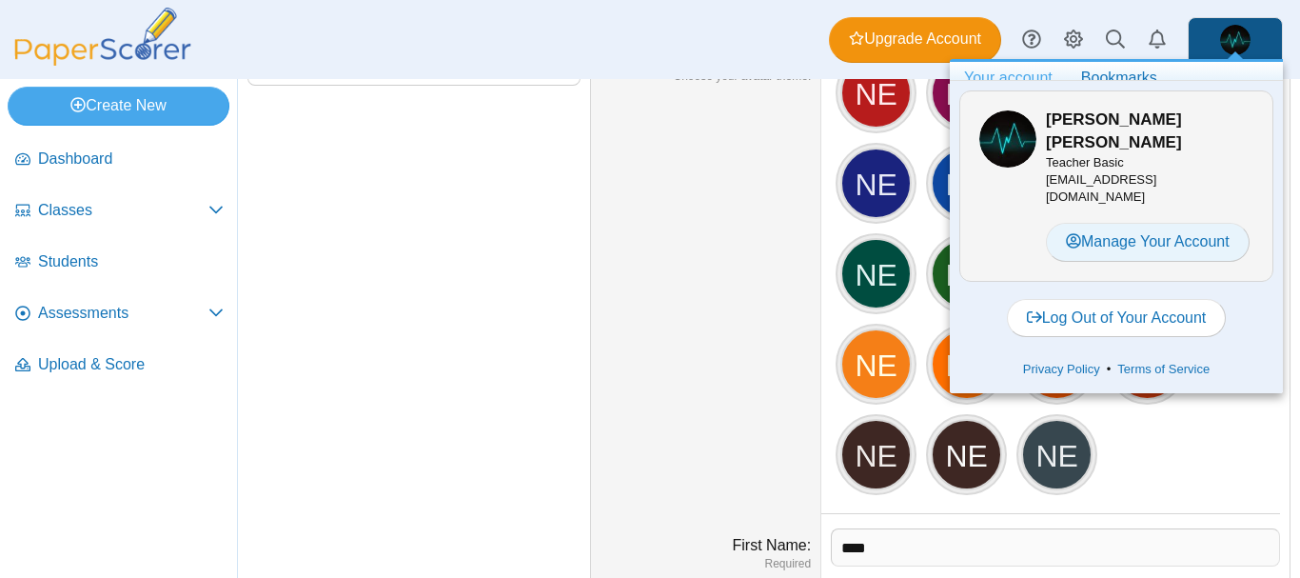
click at [1144, 224] on link "Manage Your Account" at bounding box center [1148, 242] width 204 height 38
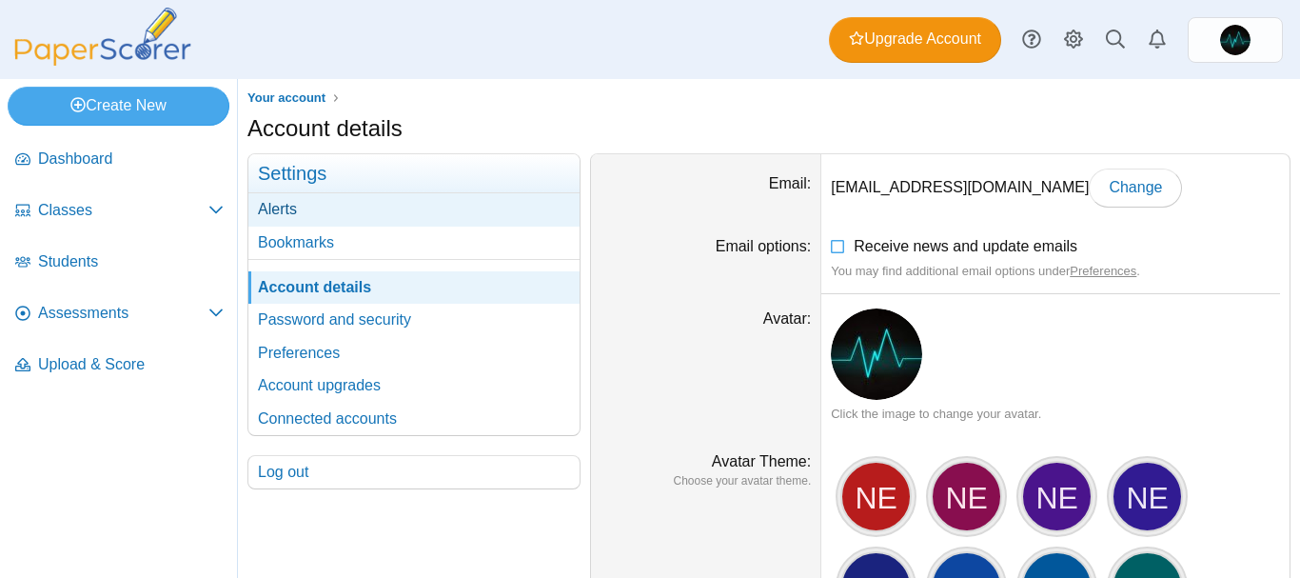
click at [335, 208] on link "Alerts" at bounding box center [413, 209] width 331 height 32
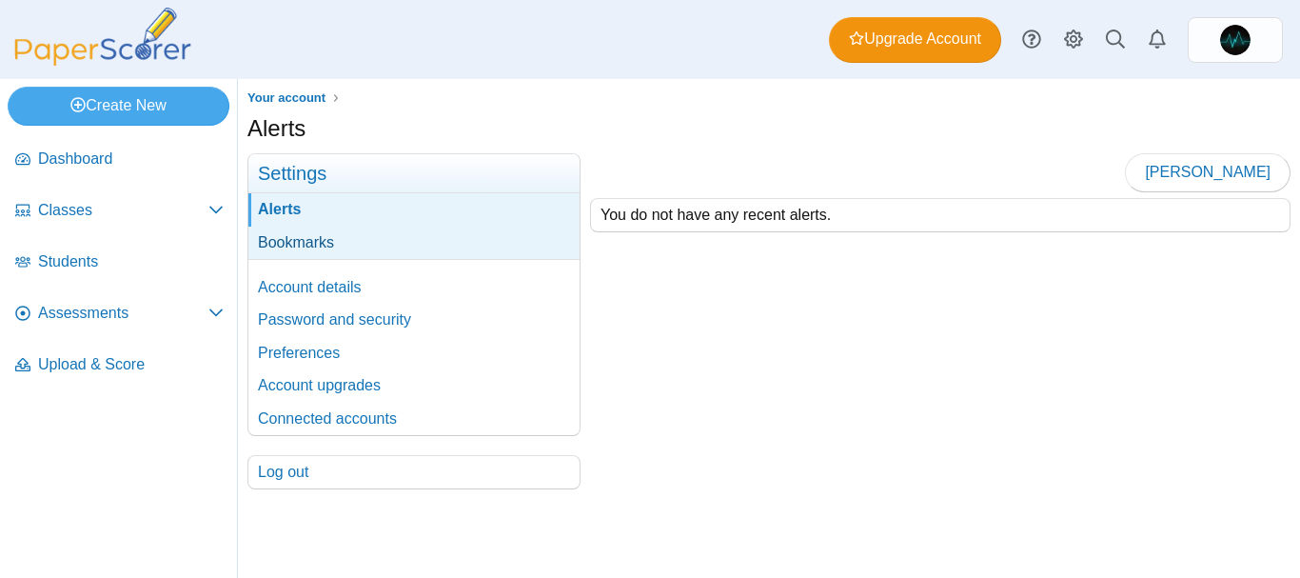
click at [378, 240] on link "Bookmarks" at bounding box center [413, 243] width 331 height 32
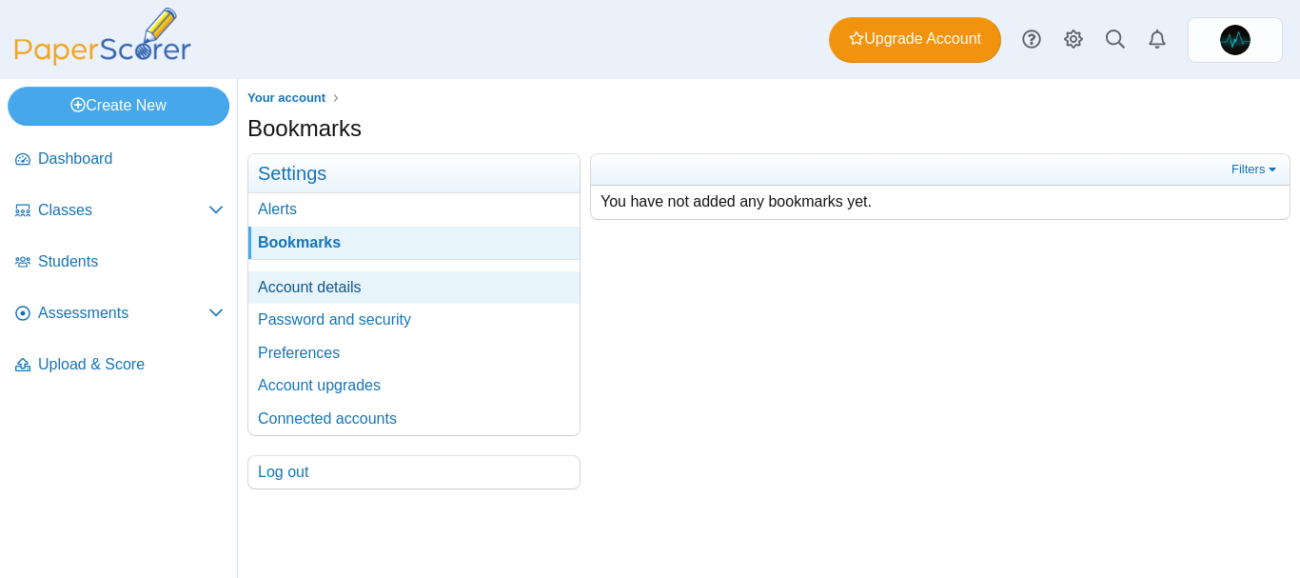
click at [342, 287] on link "Account details" at bounding box center [413, 287] width 331 height 32
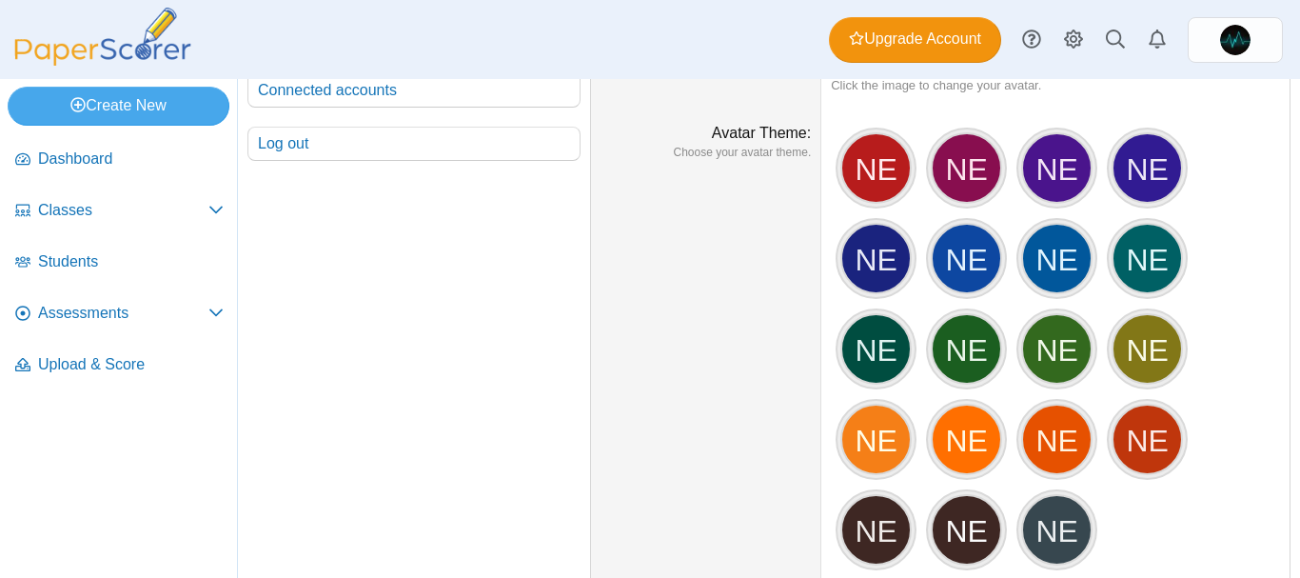
scroll to position [699, 0]
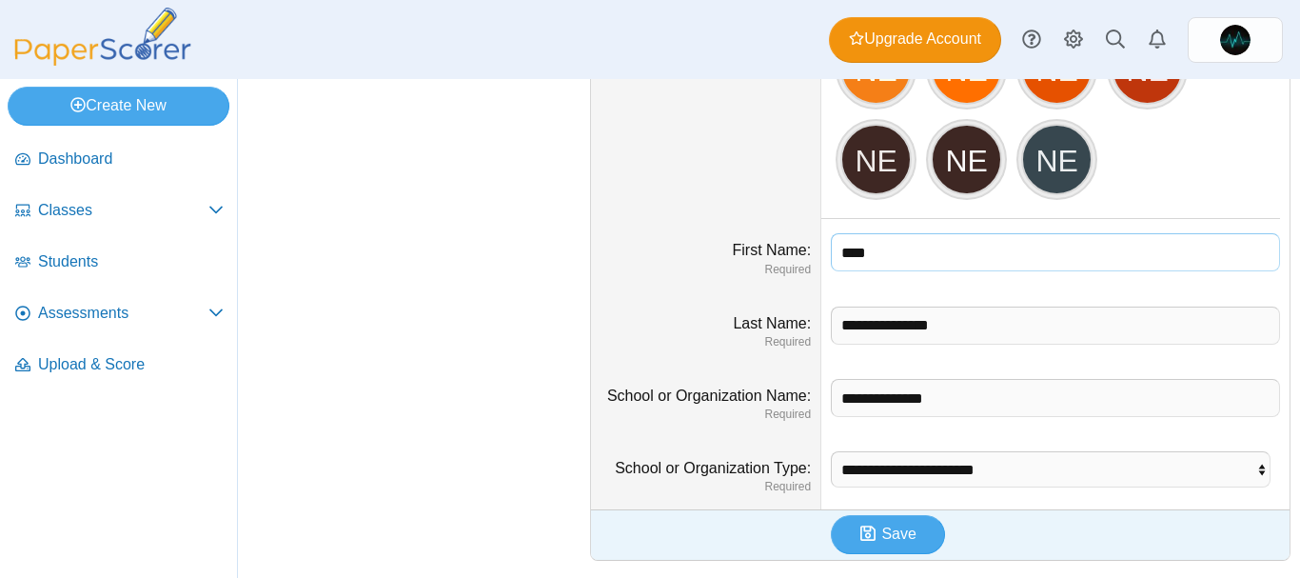
click at [845, 245] on input "****" at bounding box center [1055, 252] width 449 height 38
click at [845, 244] on input "****" at bounding box center [1055, 252] width 449 height 38
type input "****"
drag, startPoint x: 951, startPoint y: 324, endPoint x: 753, endPoint y: 334, distance: 198.3
click at [753, 334] on dl "**********" at bounding box center [940, 328] width 699 height 72
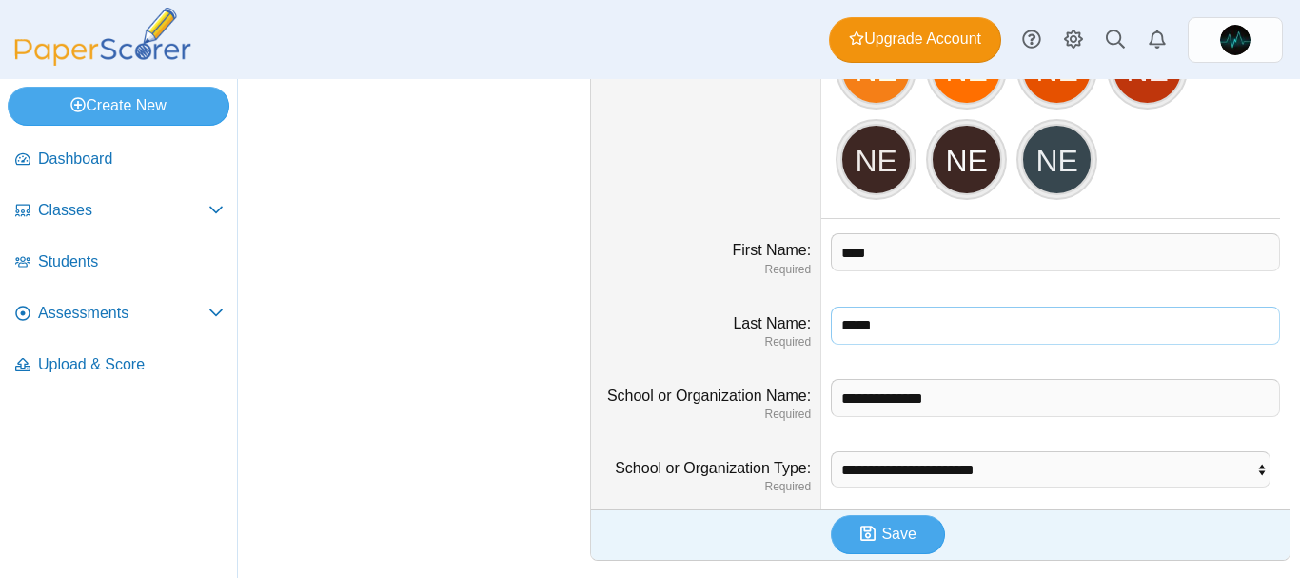
type input "*****"
click at [906, 545] on button "Save" at bounding box center [888, 534] width 114 height 38
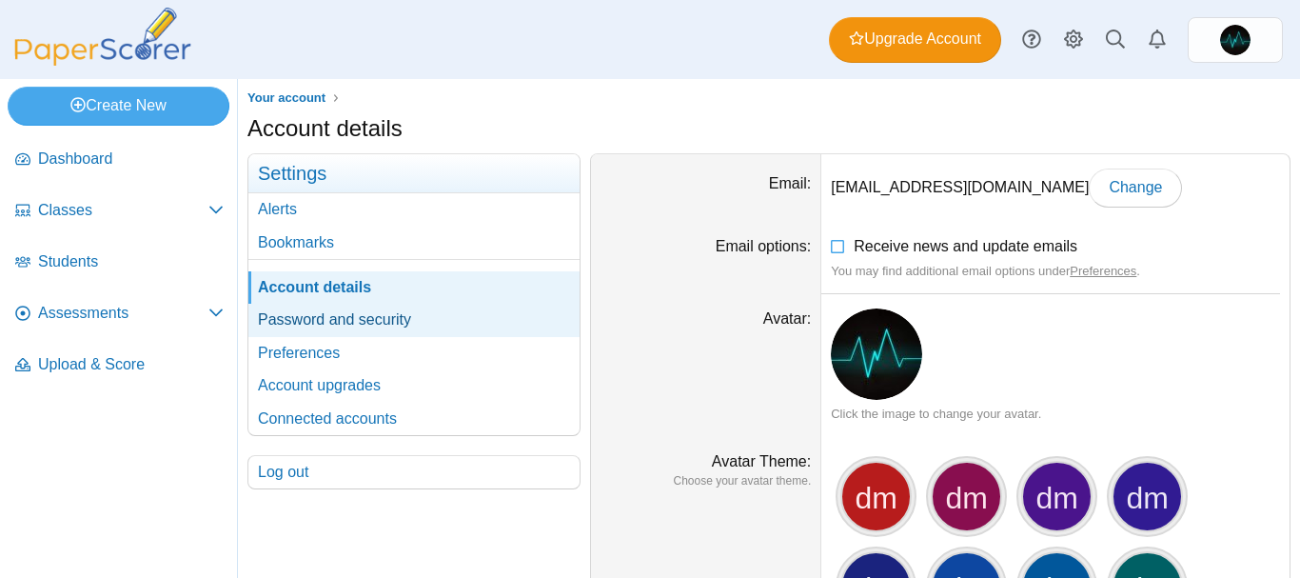
click at [375, 326] on link "Password and security" at bounding box center [413, 320] width 331 height 32
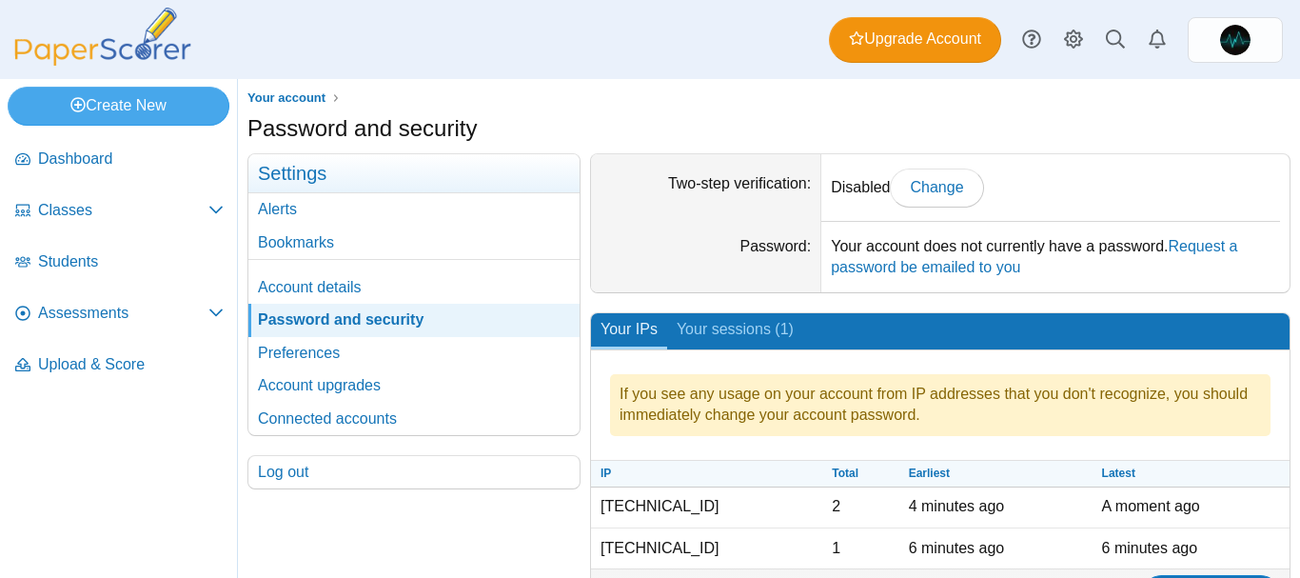
click at [322, 361] on link "Preferences" at bounding box center [413, 353] width 331 height 32
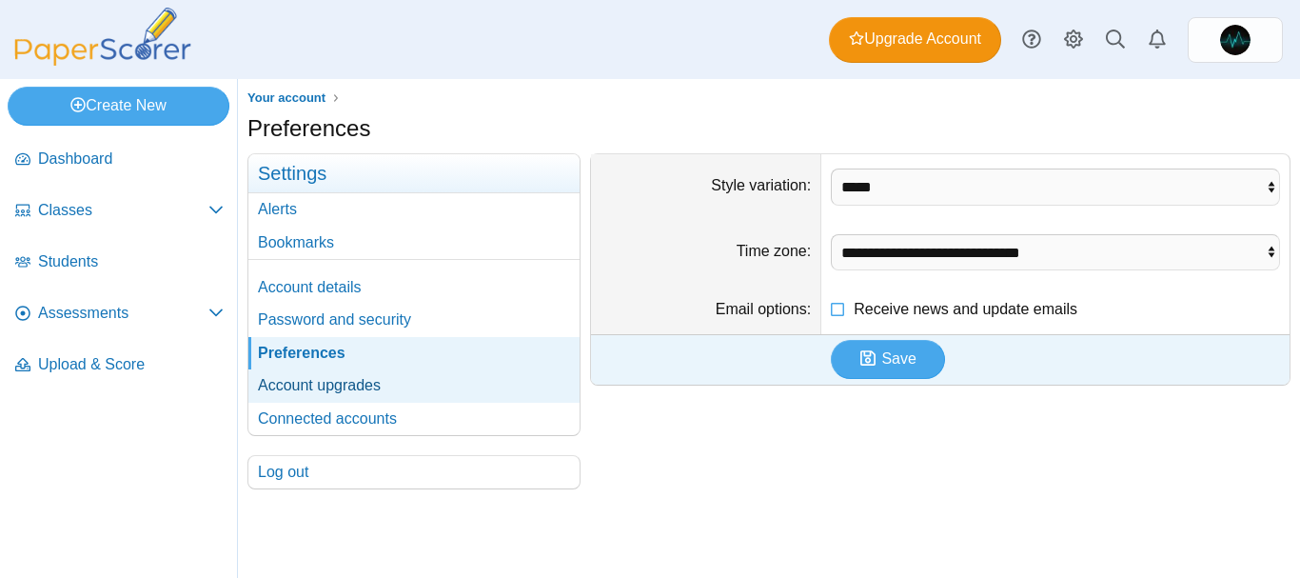
click at [361, 386] on link "Account upgrades" at bounding box center [413, 385] width 331 height 32
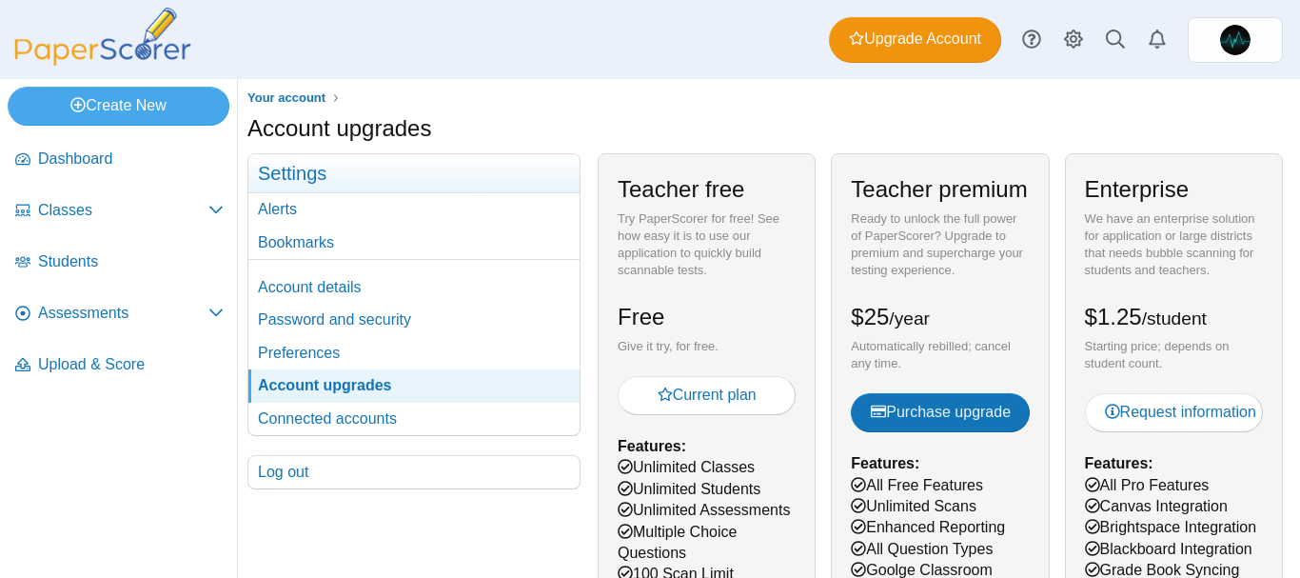
click at [361, 421] on link "Connected accounts" at bounding box center [413, 419] width 331 height 32
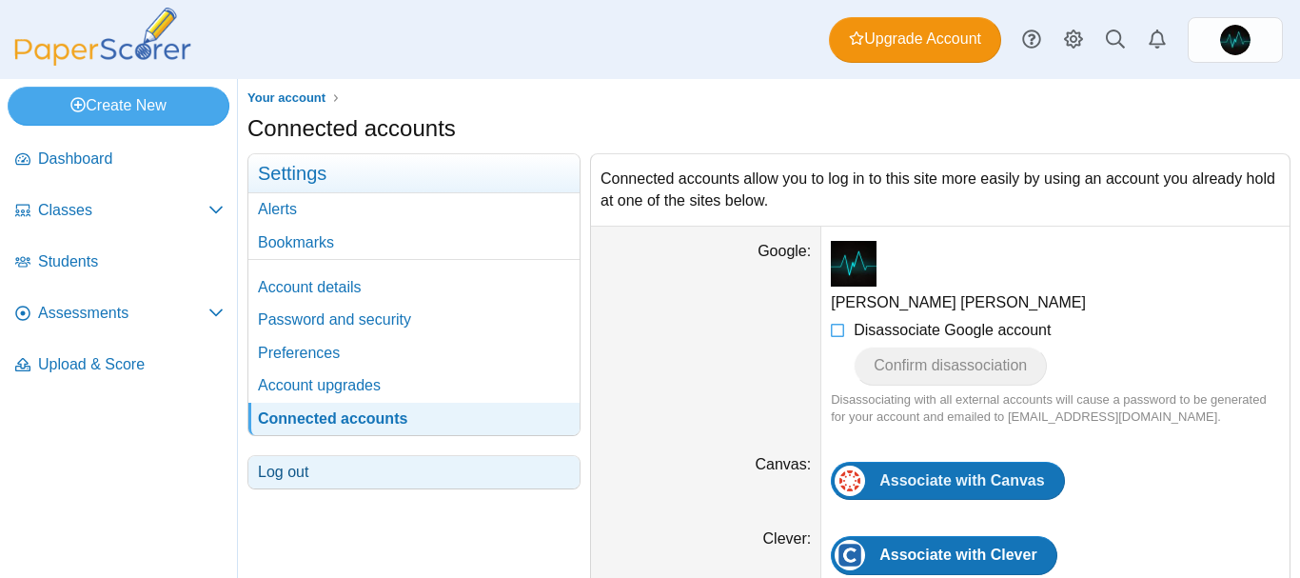
click at [297, 474] on link "Log out" at bounding box center [413, 472] width 331 height 32
